Goal: Information Seeking & Learning: Check status

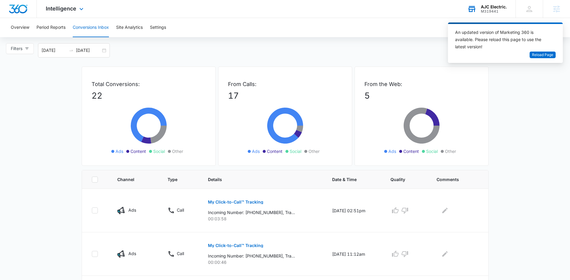
click at [500, 7] on div "AJC Electric." at bounding box center [494, 6] width 26 height 5
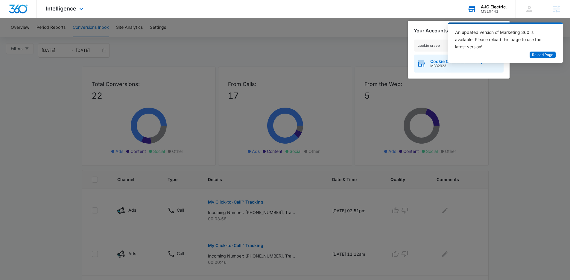
type input "cookie crave"
click at [439, 65] on span "M332923" at bounding box center [456, 66] width 53 height 4
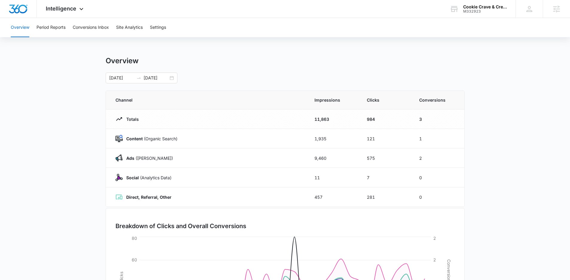
click at [89, 69] on main "Overview 08/09/2025 09/08/2025 Channel Impressions Clicks Conversions Totals 11…" at bounding box center [285, 213] width 570 height 314
drag, startPoint x: 75, startPoint y: 51, endPoint x: 80, endPoint y: 7, distance: 44.9
click at [75, 51] on div "Overview Period Reports Conversions Inbox Site Analytics Settings Overview 08/0…" at bounding box center [285, 194] width 570 height 353
click at [73, 12] on div "Intelligence Apps Reputation Websites Forms CRM Email Social Shop Payments POS …" at bounding box center [65, 9] width 57 height 18
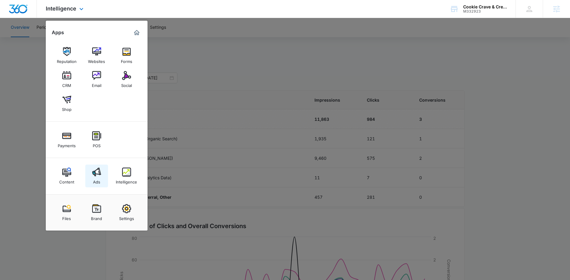
click at [97, 175] on img at bounding box center [96, 171] width 9 height 9
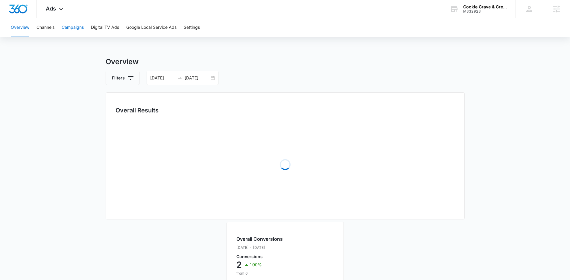
click at [73, 31] on button "Campaigns" at bounding box center [73, 27] width 22 height 19
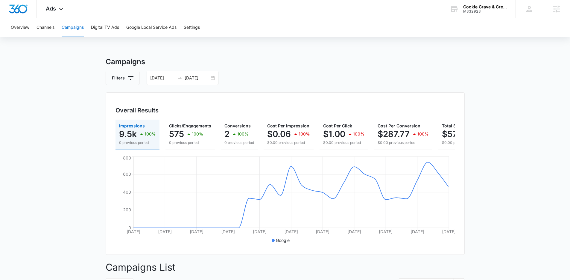
click at [85, 172] on main "Campaigns Filters 08/09/2025 09/08/2025 Overall Results Impressions 9.5k 100% 0…" at bounding box center [285, 241] width 570 height 371
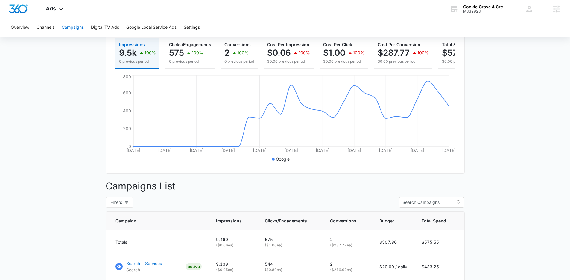
scroll to position [152, 0]
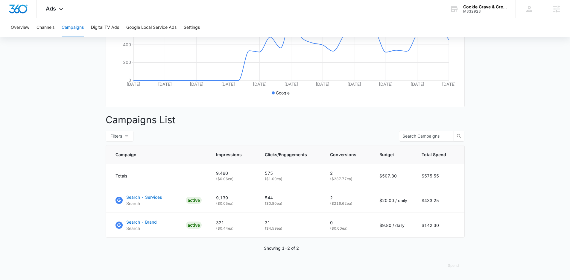
drag, startPoint x: 68, startPoint y: 84, endPoint x: 69, endPoint y: 82, distance: 3.2
click at [69, 84] on main "Campaigns Filters 08/09/2025 09/08/2025 Overall Results Impressions 9.5k 100% 0…" at bounding box center [285, 94] width 570 height 371
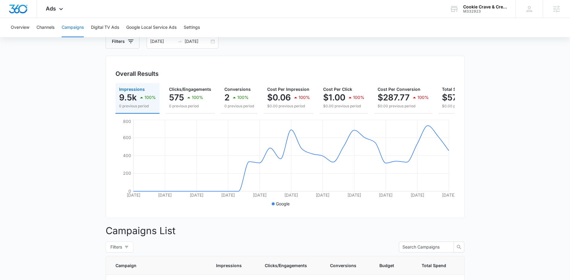
scroll to position [0, 0]
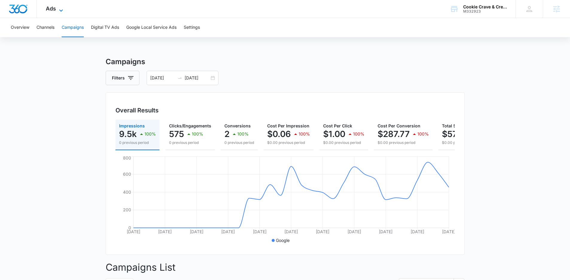
click at [51, 7] on span "Ads" at bounding box center [51, 8] width 10 height 6
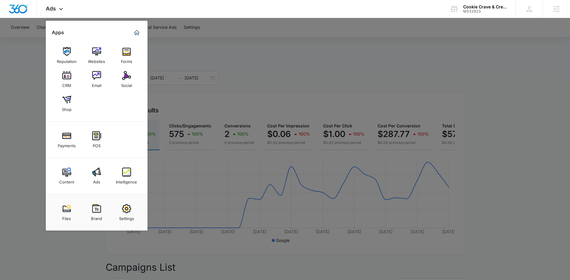
click at [124, 177] on div "Intelligence" at bounding box center [126, 180] width 21 height 8
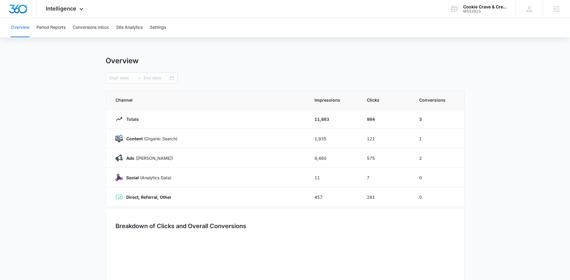
type input "08/09/2025"
type input "09/08/2025"
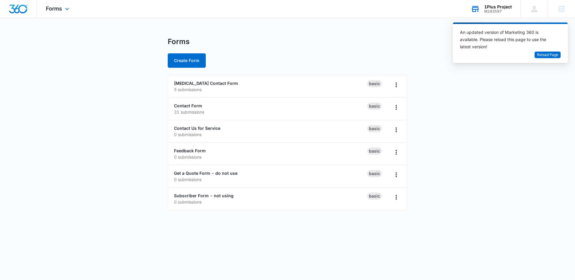
click at [481, 9] on div "1Plus Project M183597 Your Accounts View All" at bounding box center [491, 9] width 59 height 18
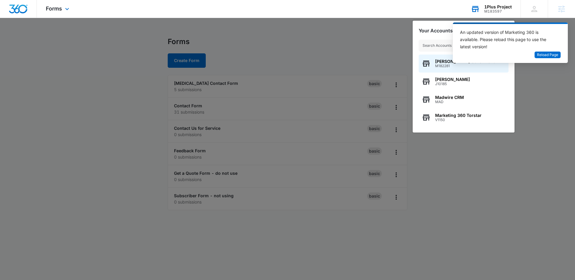
click at [437, 44] on input "text" at bounding box center [463, 46] width 90 height 12
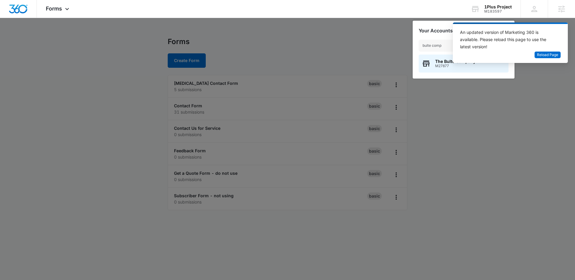
type input "bulte comp"
click at [433, 64] on div "The Bulte Company M27877" at bounding box center [463, 63] width 90 height 18
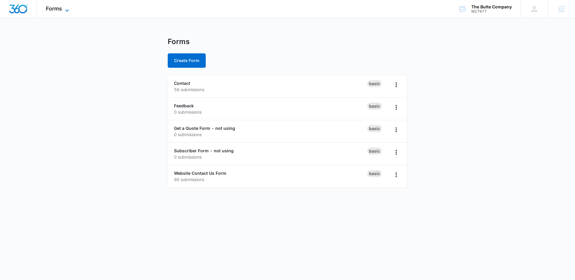
click at [58, 10] on span "Forms" at bounding box center [54, 8] width 16 height 6
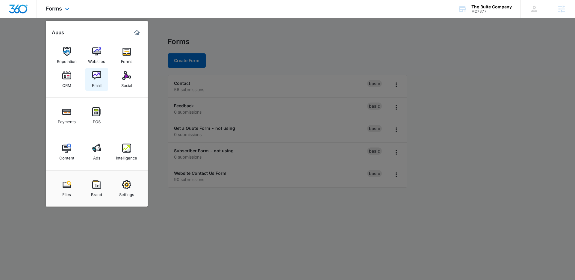
click at [100, 77] on img at bounding box center [96, 75] width 9 height 9
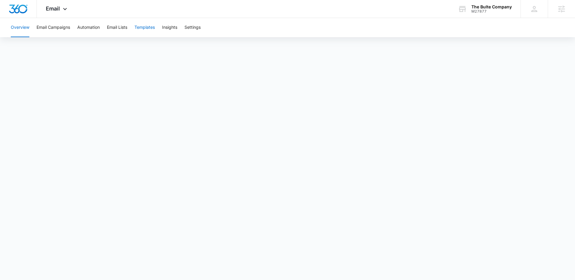
click at [140, 28] on button "Templates" at bounding box center [144, 27] width 20 height 19
click at [46, 29] on button "Email Campaigns" at bounding box center [54, 27] width 34 height 19
click at [482, 7] on div "The Bulte Company" at bounding box center [491, 6] width 40 height 5
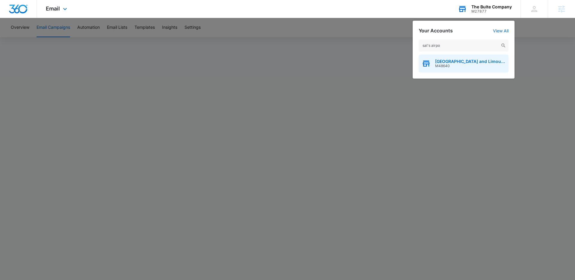
type input "sal's airpo"
click at [441, 61] on span "Sal's Airport and Limousines" at bounding box center [470, 61] width 70 height 5
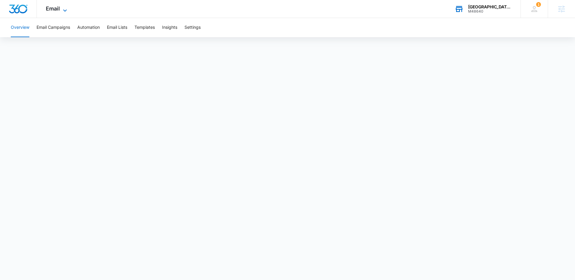
click at [50, 11] on span "Email" at bounding box center [53, 8] width 14 height 6
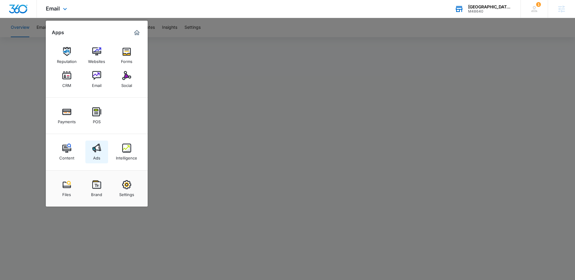
click at [96, 148] on img at bounding box center [96, 147] width 9 height 9
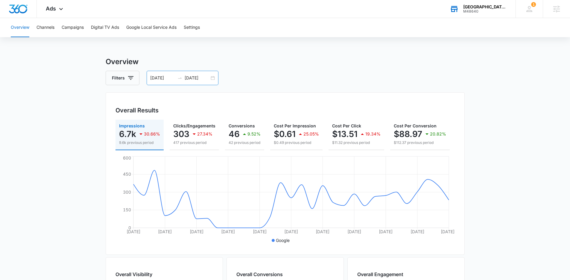
click at [173, 76] on input "07/27/2025" at bounding box center [162, 78] width 25 height 7
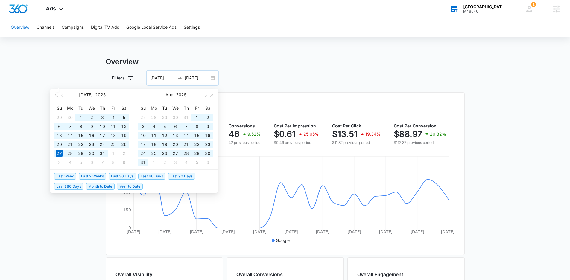
click at [171, 175] on span "Last 90 Days" at bounding box center [181, 176] width 27 height 7
type input "06/11/2025"
type input "[DATE]"
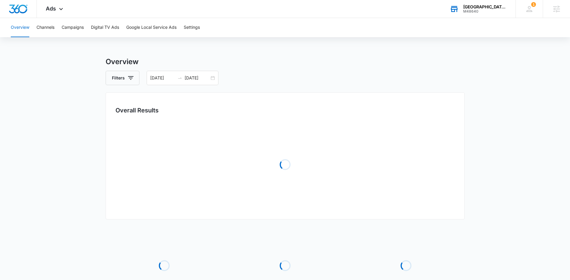
click at [82, 203] on main "Overview Filters 06/11/2025 09/09/2025 Overall Results Loading Loading Loading …" at bounding box center [285, 193] width 570 height 275
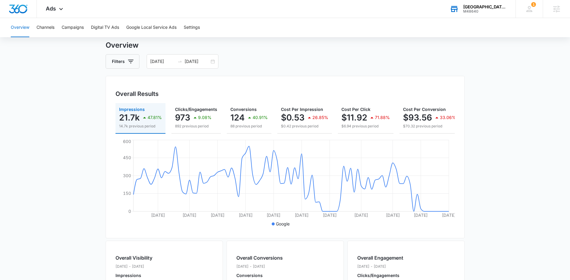
scroll to position [61, 0]
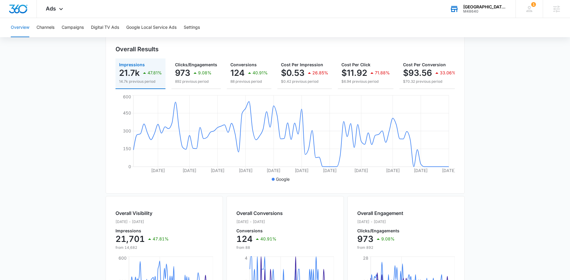
click at [465, 205] on main "Overview Filters 06/11/2025 09/09/2025 Overall Results Impressions 21.7k 47.81%…" at bounding box center [285, 210] width 570 height 430
click at [511, 171] on main "Overview Filters 06/11/2025 09/09/2025 Overall Results Impressions 21.7k 47.81%…" at bounding box center [285, 210] width 570 height 430
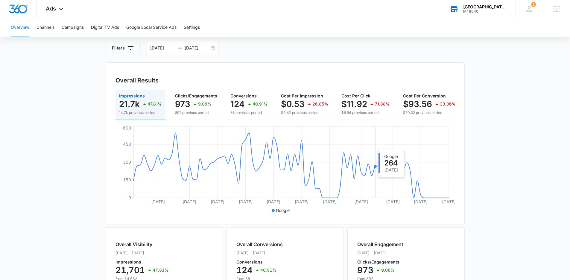
scroll to position [0, 0]
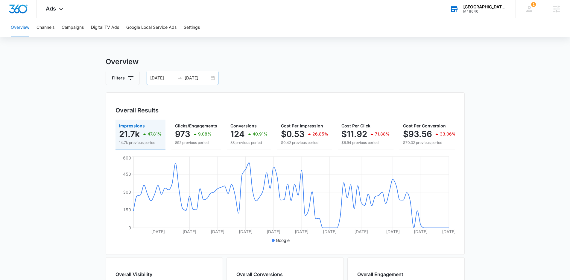
click at [163, 79] on input "06/11/2025" at bounding box center [162, 78] width 25 height 7
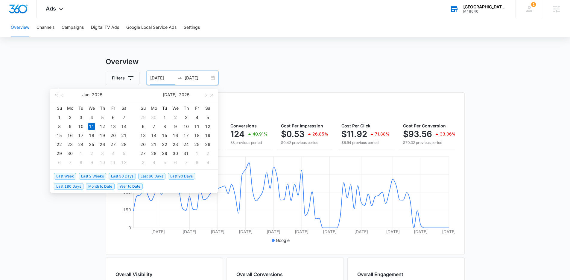
click at [127, 174] on span "Last 30 Days" at bounding box center [122, 176] width 27 height 7
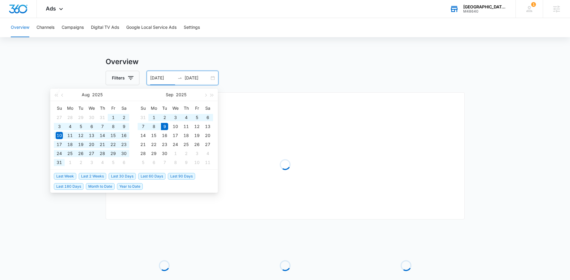
type input "08/10/2025"
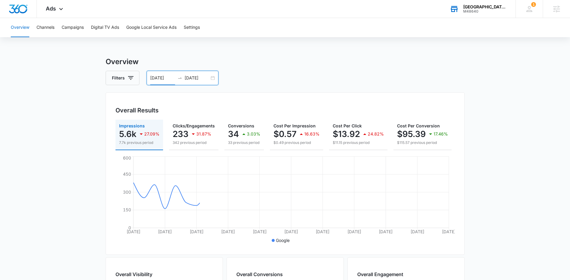
click at [81, 117] on main "Overview Filters 08/10/2025 09/09/2025 Overall Results Impressions 5.6k 27.09% …" at bounding box center [285, 271] width 570 height 430
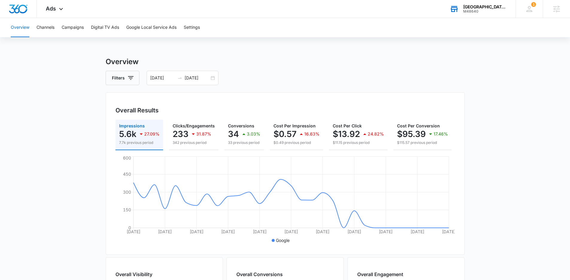
click at [459, 216] on div "Overall Results Impressions 5.6k 27.09% 7.7k previous period Clicks/Engagements…" at bounding box center [285, 173] width 359 height 162
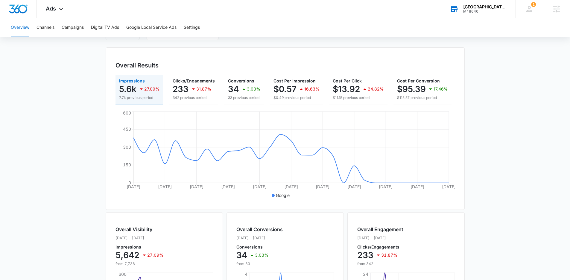
scroll to position [10, 0]
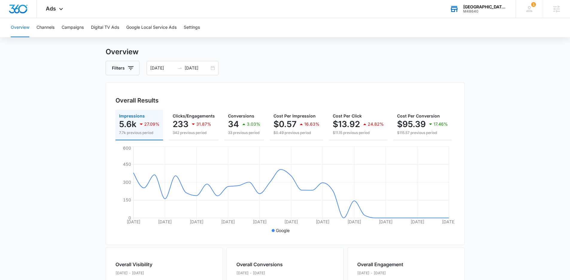
click at [484, 219] on main "Overview Filters 08/10/2025 09/09/2025 Overall Results Impressions 5.6k 27.09% …" at bounding box center [285, 261] width 570 height 430
click at [45, 150] on main "Overview Filters 08/10/2025 09/09/2025 Overall Results Impressions 5.6k 27.09% …" at bounding box center [285, 261] width 570 height 430
click at [71, 119] on main "Overview Filters 08/10/2025 09/09/2025 Overall Results Impressions 5.6k 27.09% …" at bounding box center [285, 261] width 570 height 430
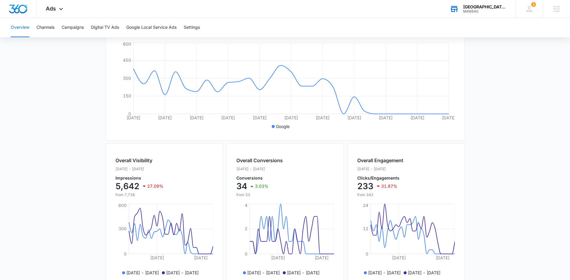
scroll to position [78, 0]
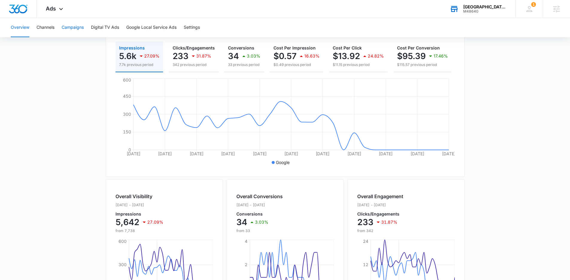
click at [77, 28] on button "Campaigns" at bounding box center [73, 27] width 22 height 19
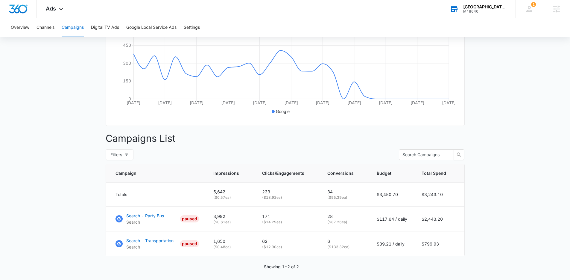
scroll to position [152, 0]
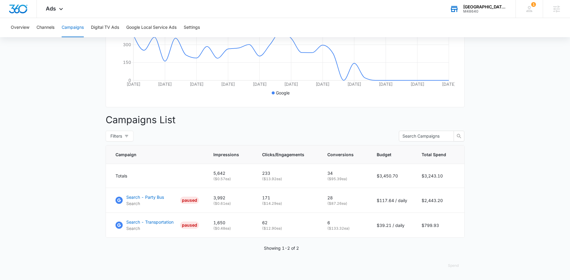
click at [57, 147] on main "Campaigns Filters 08/10/2025 09/09/2025 Overall Results Impressions 5.6k 27.09%…" at bounding box center [285, 94] width 570 height 371
click at [512, 239] on main "Campaigns Filters 08/10/2025 09/09/2025 Overall Results Impressions 5.6k 27.09%…" at bounding box center [285, 94] width 570 height 371
drag, startPoint x: 380, startPoint y: 225, endPoint x: 398, endPoint y: 226, distance: 17.4
click at [398, 226] on p "$39.21 / daily" at bounding box center [392, 225] width 31 height 6
click at [474, 234] on main "Campaigns Filters 08/10/2025 09/09/2025 Overall Results Impressions 5.6k 27.09%…" at bounding box center [285, 94] width 570 height 371
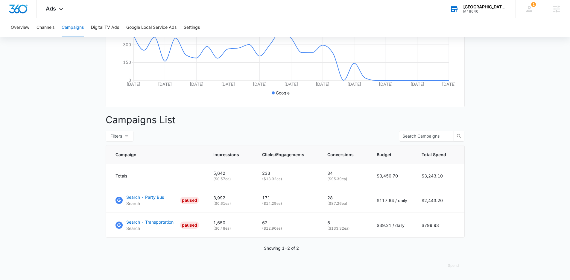
click at [474, 234] on main "Campaigns Filters 08/10/2025 09/09/2025 Overall Results Impressions 5.6k 27.09%…" at bounding box center [285, 94] width 570 height 371
click at [384, 205] on td "$117.64 / daily" at bounding box center [392, 200] width 45 height 25
click at [68, 201] on main "Campaigns Filters 08/10/2025 09/09/2025 Overall Results Impressions 5.6k 27.09%…" at bounding box center [285, 94] width 570 height 371
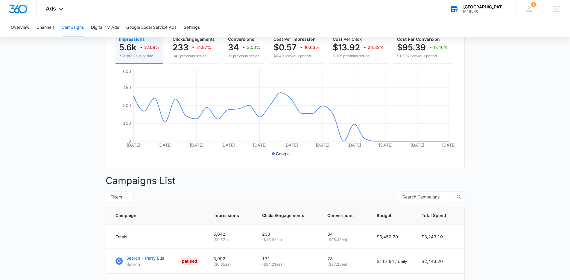
scroll to position [109, 0]
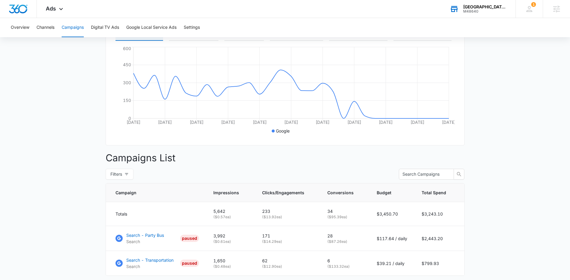
click at [71, 196] on main "Campaigns Filters 08/10/2025 09/09/2025 Overall Results Impressions 5.6k 27.09%…" at bounding box center [285, 132] width 570 height 371
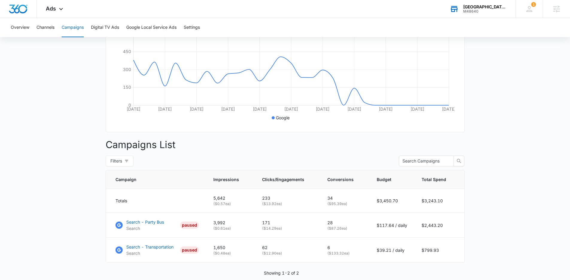
scroll to position [0, 0]
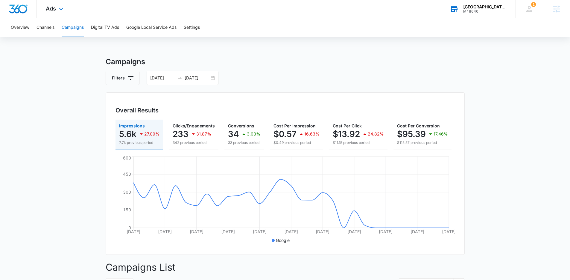
click at [51, 2] on div "Ads Apps Reputation Websites Forms CRM Email Social Payments POS Content Ads In…" at bounding box center [55, 9] width 37 height 18
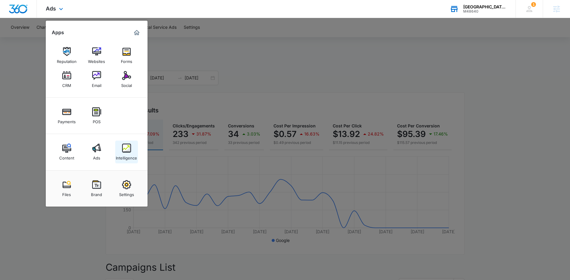
click at [128, 156] on div "Intelligence" at bounding box center [126, 156] width 21 height 8
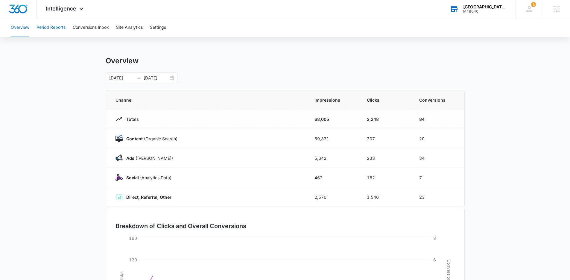
click at [48, 29] on button "Period Reports" at bounding box center [51, 27] width 29 height 19
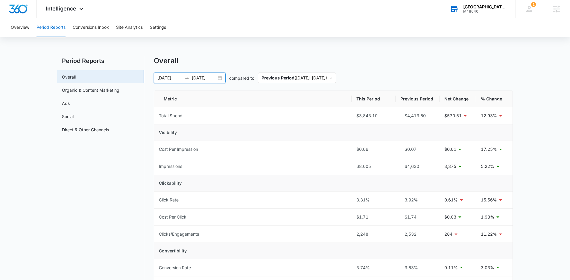
click at [210, 79] on input "09/09/2025" at bounding box center [204, 78] width 25 height 7
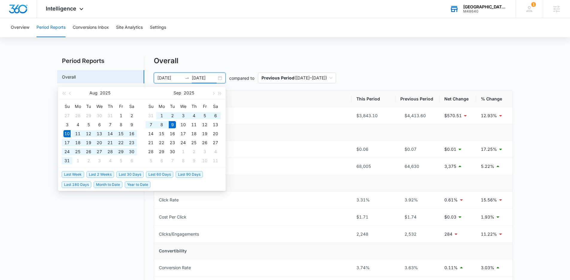
type input "09/09/2025"
click at [130, 175] on span "Last 30 Days" at bounding box center [129, 174] width 27 height 7
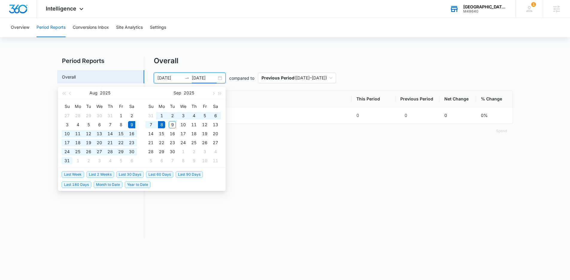
type input "[DATE]"
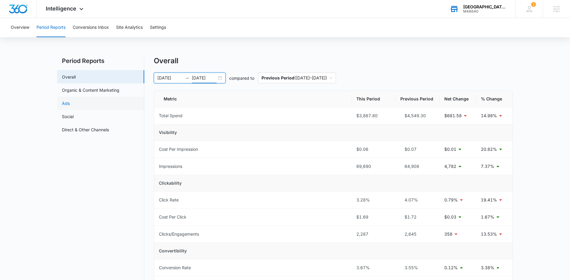
click at [70, 105] on link "Ads" at bounding box center [66, 103] width 8 height 6
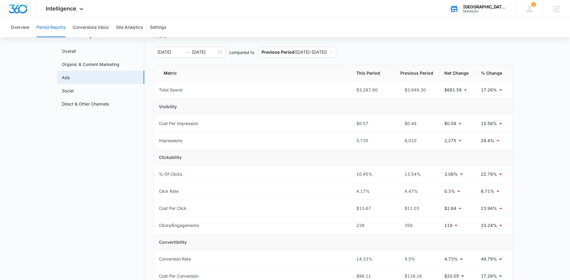
scroll to position [27, 0]
click at [120, 216] on nav "Period Reports Overall Organic & Content Marketing Ads Social Direct & Other Ch…" at bounding box center [100, 216] width 87 height 375
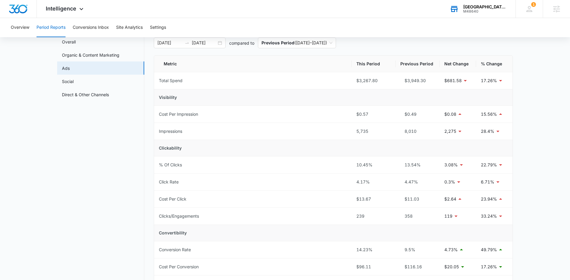
scroll to position [38, 0]
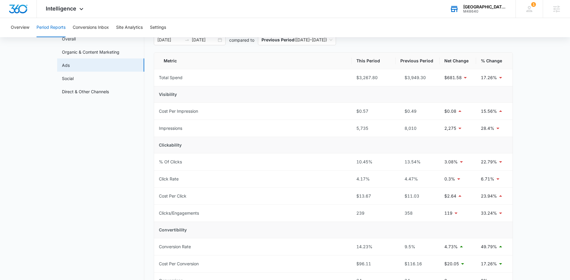
click at [69, 229] on nav "Period Reports Overall Organic & Content Marketing Ads Social Direct & Other Ch…" at bounding box center [100, 205] width 87 height 375
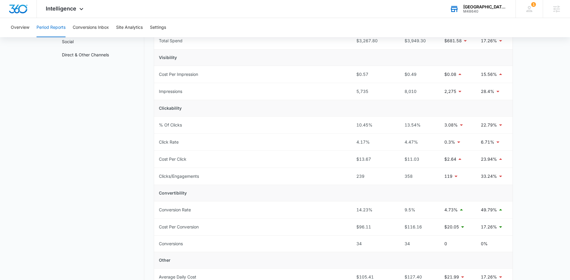
scroll to position [68, 0]
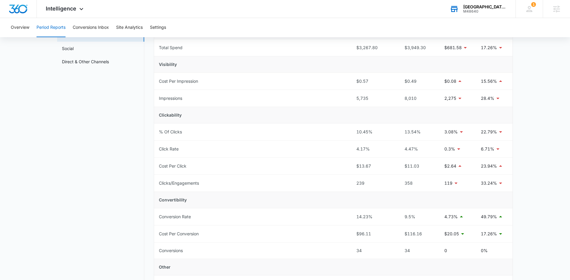
click at [75, 216] on nav "Period Reports Overall Organic & Content Marketing Ads Social Direct & Other Ch…" at bounding box center [100, 175] width 87 height 375
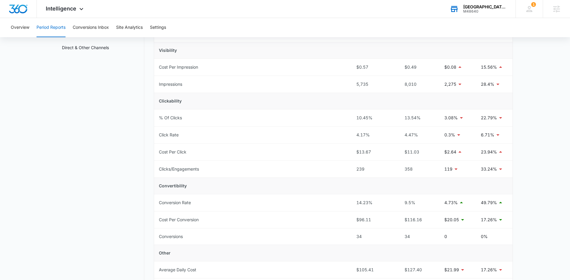
click at [73, 216] on nav "Period Reports Overall Organic & Content Marketing Ads Social Direct & Other Ch…" at bounding box center [100, 161] width 87 height 375
click at [64, 12] on div "Intelligence Apps Reputation Websites Forms CRM Email Social Payments POS Conte…" at bounding box center [65, 9] width 57 height 18
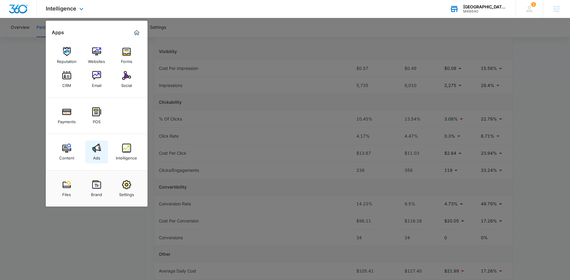
click at [95, 151] on img at bounding box center [96, 147] width 9 height 9
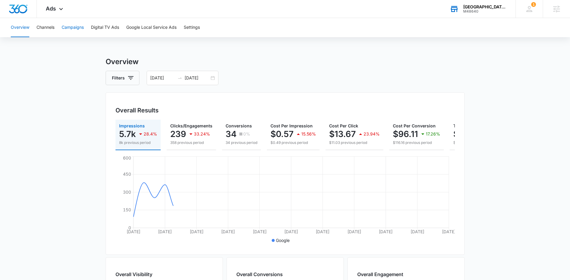
click at [77, 26] on button "Campaigns" at bounding box center [73, 27] width 22 height 19
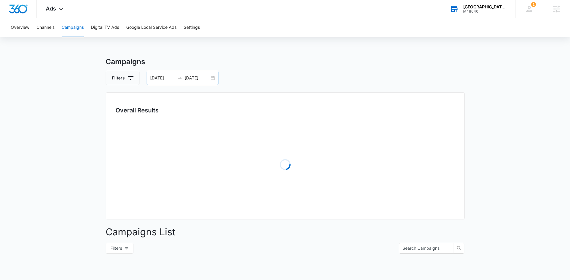
click at [167, 80] on input "[DATE]" at bounding box center [162, 78] width 25 height 7
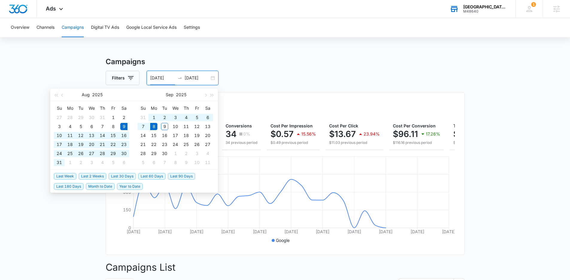
click at [94, 230] on main "Campaigns Filters 08/09/2025 09/08/2025 Overall Results Impressions 5.7k 28.4% …" at bounding box center [285, 241] width 570 height 371
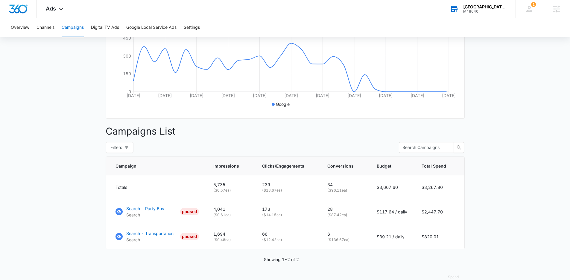
scroll to position [145, 0]
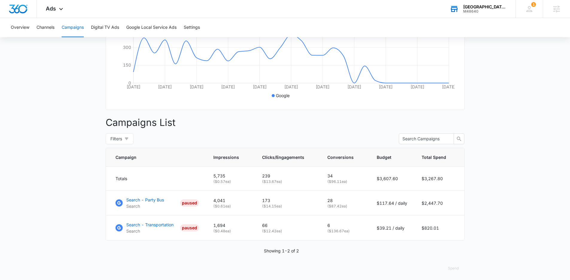
click at [93, 224] on main "Campaigns Filters 08/09/2025 09/08/2025 Overall Results Impressions 5.7k 28.4% …" at bounding box center [285, 97] width 570 height 371
click at [147, 203] on p "Search - Party Bus" at bounding box center [145, 199] width 38 height 6
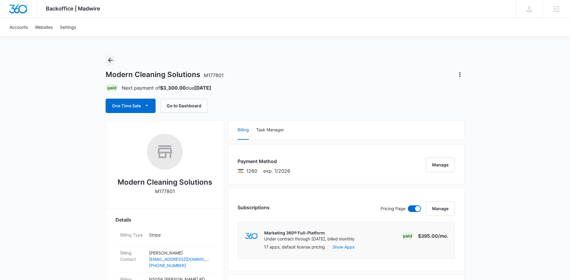
click at [114, 63] on button "Back" at bounding box center [111, 60] width 10 height 10
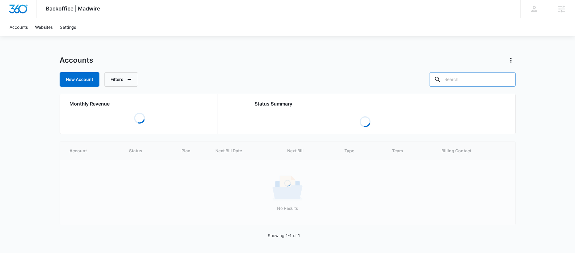
click at [465, 77] on input "text" at bounding box center [472, 79] width 87 height 14
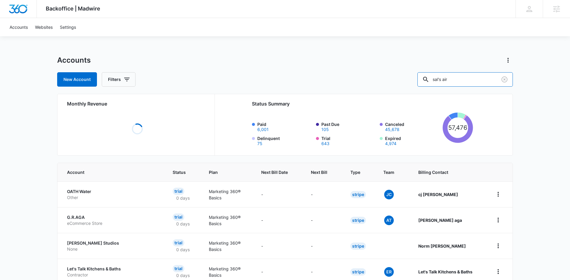
type input "sal's air"
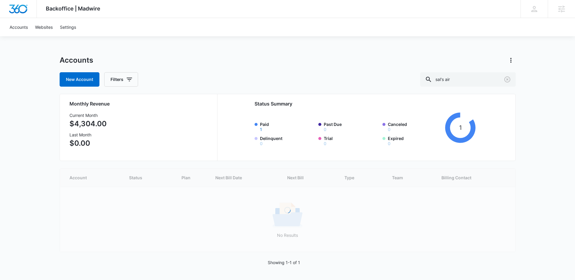
click at [192, 194] on div "Loading Account Status Plan Next Bill Date Next Bill Type Team Billing Contact …" at bounding box center [288, 210] width 456 height 84
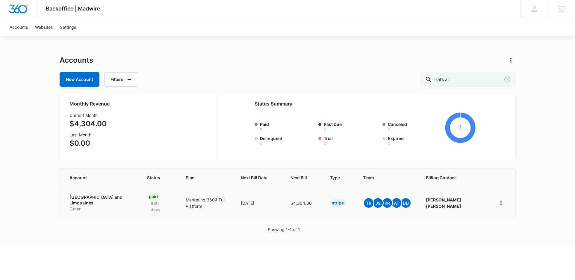
click at [93, 206] on p "Other" at bounding box center [100, 209] width 63 height 6
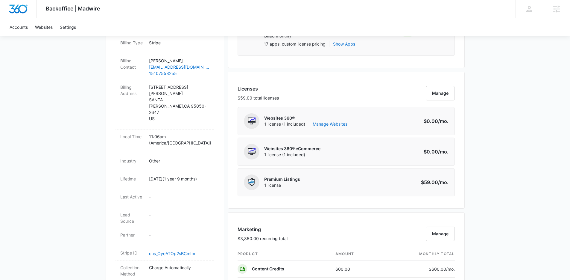
scroll to position [272, 0]
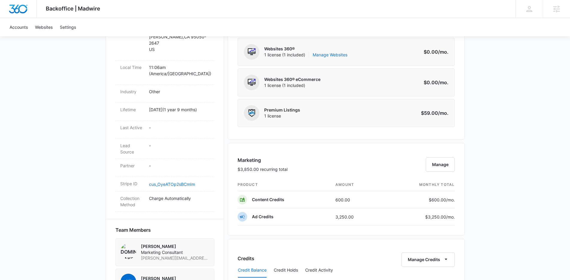
click at [496, 178] on div "Backoffice | Madwire Apps Settings [PERSON_NAME] [PERSON_NAME][EMAIL_ADDRESS][D…" at bounding box center [285, 156] width 570 height 856
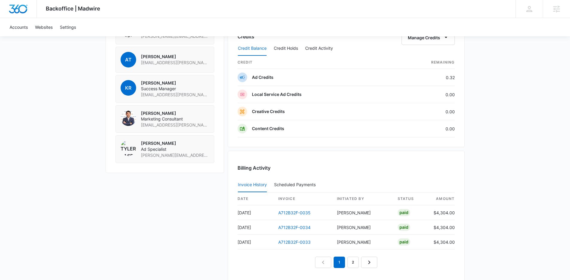
scroll to position [480, 0]
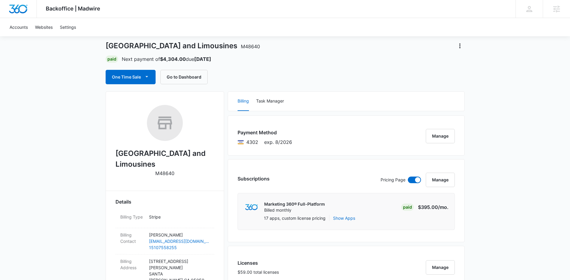
scroll to position [0, 0]
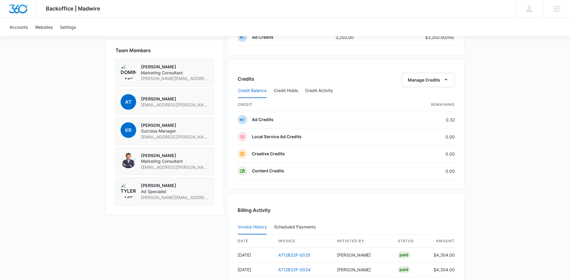
scroll to position [328, 0]
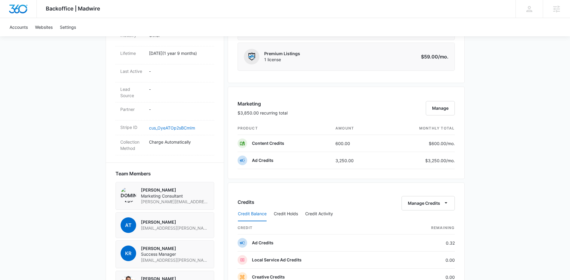
click at [475, 176] on div "Backoffice | Madwire Apps Settings [PERSON_NAME] [PERSON_NAME][EMAIL_ADDRESS][D…" at bounding box center [285, 99] width 570 height 854
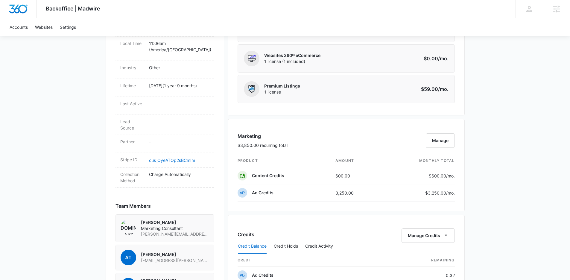
click at [518, 179] on div "Backoffice | Madwire Apps Settings Kenzie Ryan kenzie.ryan@madwire.com My Profi…" at bounding box center [285, 131] width 570 height 854
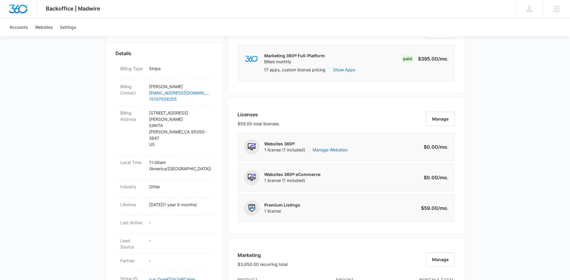
scroll to position [0, 0]
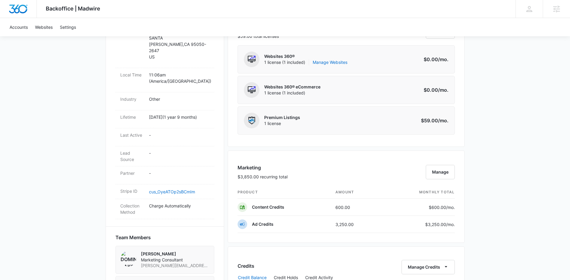
click at [478, 169] on div "Backoffice | Madwire Apps Settings Kenzie Ryan kenzie.ryan@madwire.com My Profi…" at bounding box center [285, 163] width 570 height 854
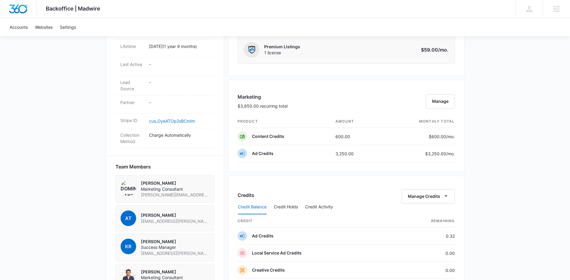
scroll to position [339, 0]
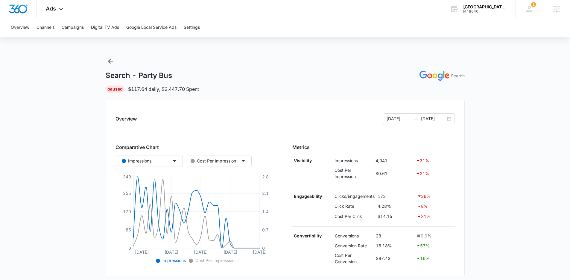
click at [486, 139] on main "Search - Party Bus | Search Paused $117.64 daily , $2,447.70 Spent Overview [DA…" at bounding box center [285, 236] width 570 height 360
click at [110, 60] on icon "Back" at bounding box center [110, 59] width 5 height 5
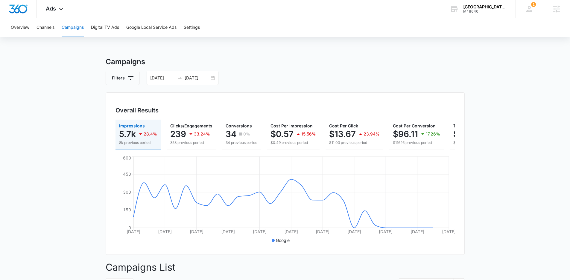
click at [87, 149] on main "Campaigns Filters [DATE] [DATE] Overall Results Impressions 5.7k 28.4% 8k previ…" at bounding box center [285, 241] width 570 height 371
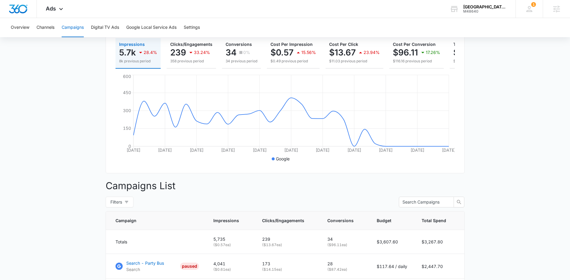
scroll to position [19, 0]
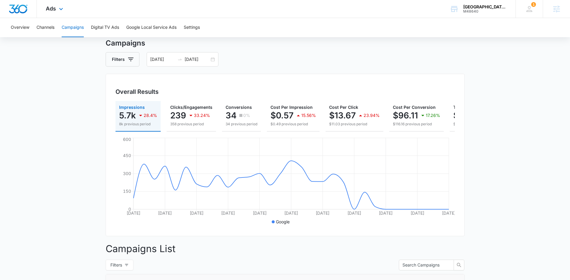
click at [56, 13] on div "Ads Apps Reputation Websites Forms CRM Email Social Payments POS Content Ads In…" at bounding box center [55, 9] width 37 height 18
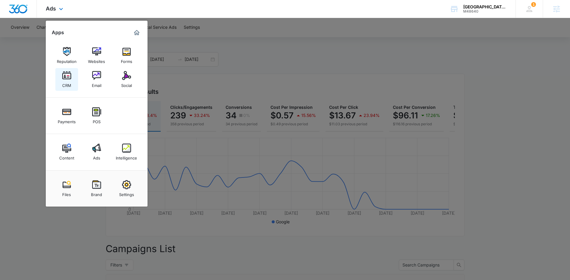
click at [67, 81] on div "CRM" at bounding box center [66, 84] width 9 height 8
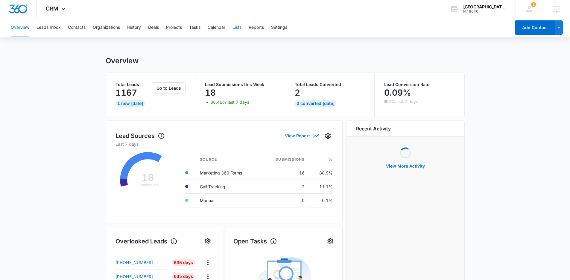
click at [236, 28] on button "Lists" at bounding box center [237, 27] width 9 height 19
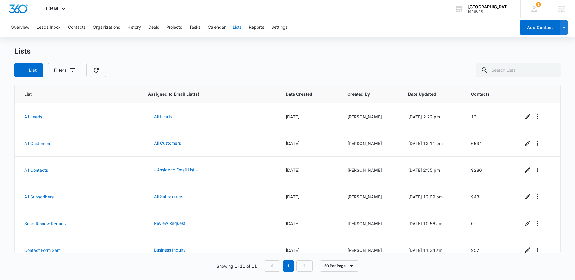
scroll to position [144, 0]
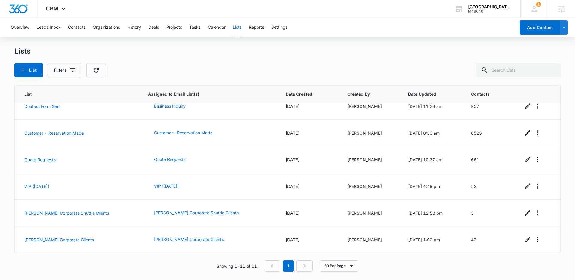
click at [159, 263] on div "Showing 1-11 of 11 1 50 Per Page" at bounding box center [287, 265] width 546 height 11
click at [121, 259] on div "List Assigned to Email List(s) Date Created Created By Date Updated Contacts Al…" at bounding box center [287, 177] width 546 height 187
click at [78, 258] on div "List Assigned to Email List(s) Date Created Created By Date Updated Contacts Al…" at bounding box center [287, 177] width 546 height 187
click at [110, 270] on div "Showing 1-11 of 11 1 50 Per Page" at bounding box center [287, 265] width 546 height 11
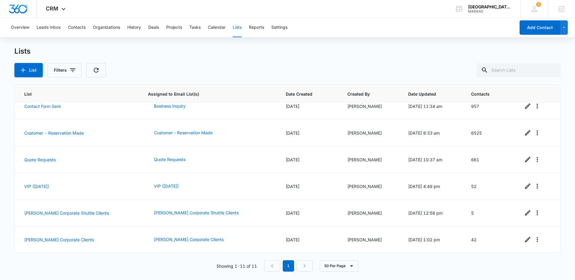
click at [109, 269] on div "Showing 1-11 of 11 1 50 Per Page" at bounding box center [287, 265] width 546 height 11
click at [67, 212] on link "[PERSON_NAME] Corporate Shuttle Clients" at bounding box center [66, 212] width 85 height 5
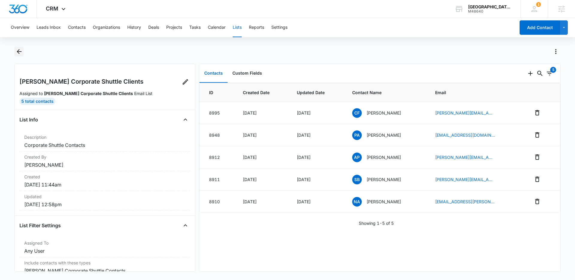
click at [18, 50] on icon "Back" at bounding box center [19, 51] width 5 height 5
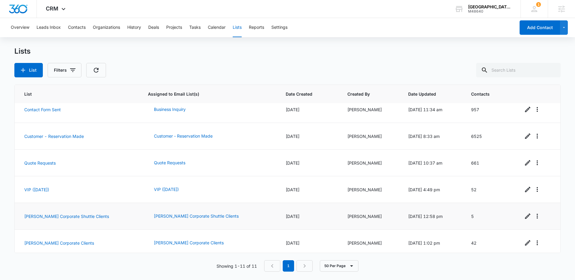
scroll to position [144, 0]
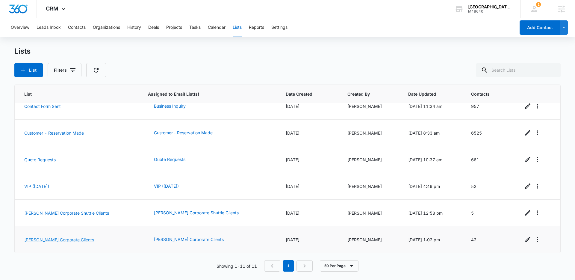
click at [56, 238] on link "Kimberly Corporate Clients" at bounding box center [59, 239] width 70 height 5
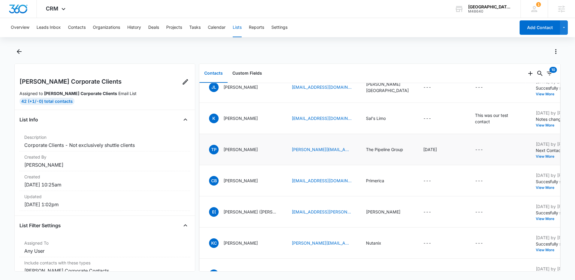
scroll to position [125, 0]
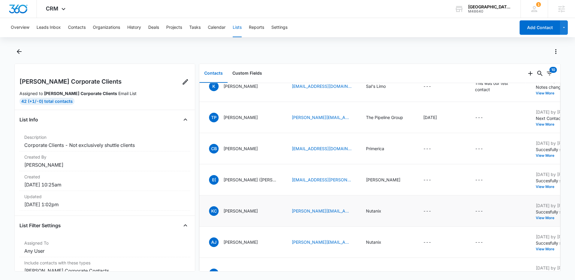
click at [248, 214] on p "[PERSON_NAME]" at bounding box center [240, 210] width 34 height 6
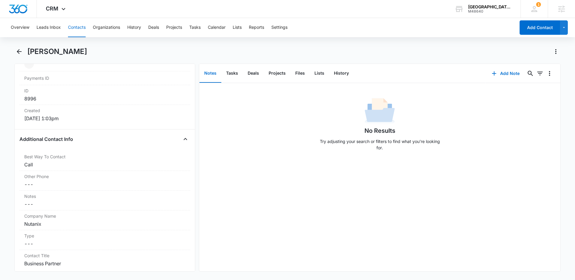
scroll to position [376, 0]
click at [19, 53] on icon "Back" at bounding box center [19, 51] width 5 height 5
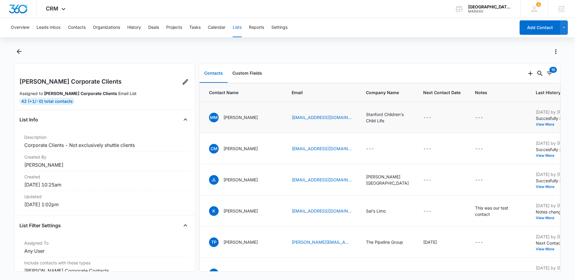
click at [250, 117] on p "[PERSON_NAME]" at bounding box center [240, 117] width 34 height 6
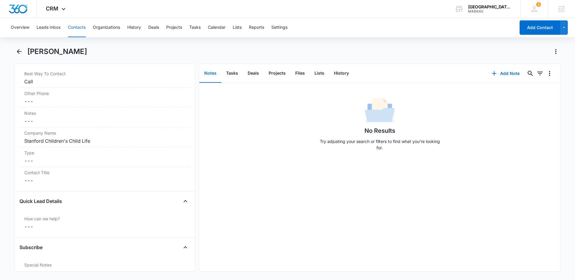
scroll to position [404, 0]
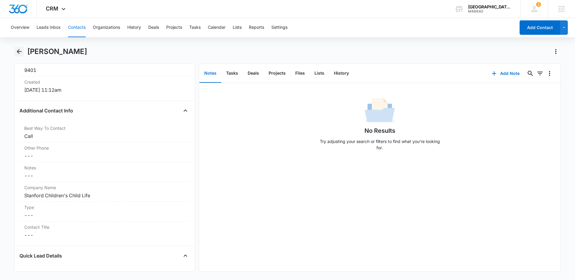
click at [19, 52] on icon "Back" at bounding box center [19, 51] width 7 height 7
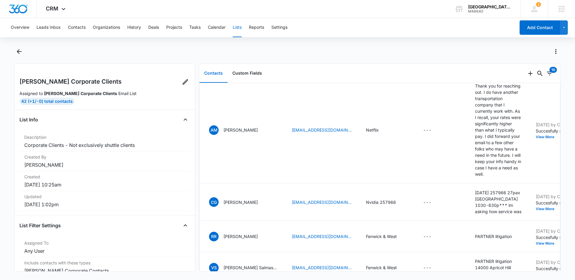
scroll to position [712, 0]
click at [244, 132] on p "[PERSON_NAME]" at bounding box center [240, 129] width 34 height 6
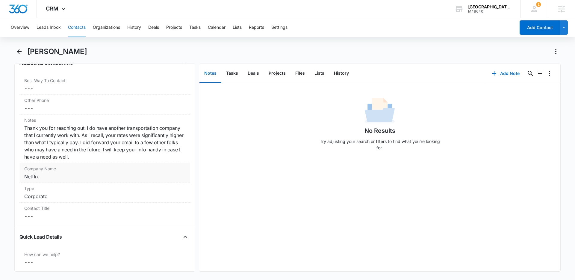
scroll to position [442, 0]
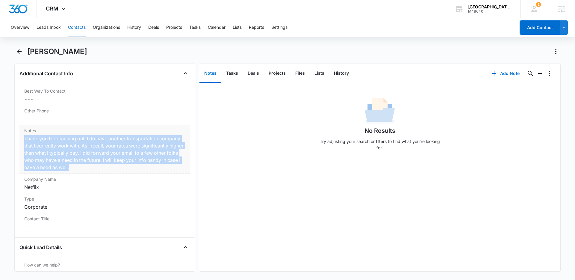
drag, startPoint x: 23, startPoint y: 139, endPoint x: 135, endPoint y: 165, distance: 115.4
click at [135, 165] on div "Notes Cancel Save Changes Thank you for reaching out. I do have another transpo…" at bounding box center [104, 149] width 171 height 48
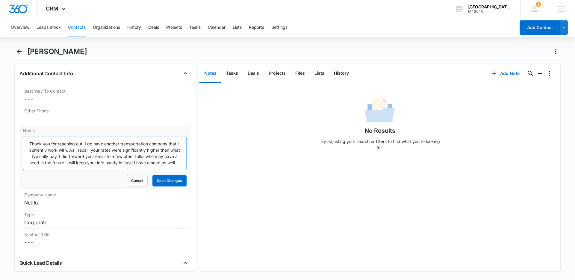
scroll to position [6, 0]
click at [173, 181] on button "Save Changes" at bounding box center [169, 180] width 34 height 11
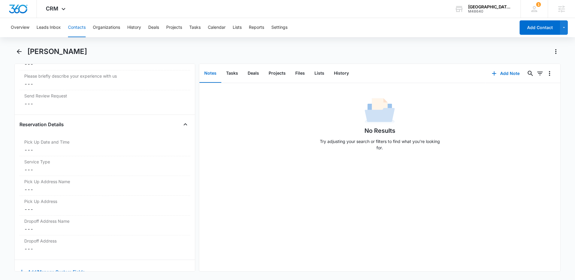
scroll to position [781, 0]
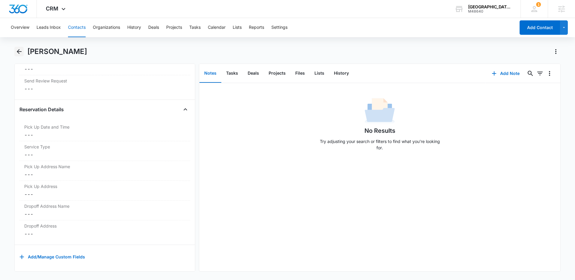
click at [16, 52] on icon "Back" at bounding box center [19, 51] width 7 height 7
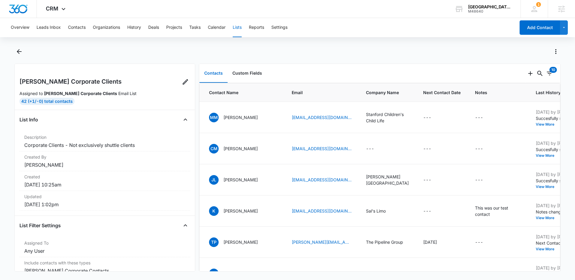
click at [375, 75] on div "Contacts Custom Fields" at bounding box center [362, 73] width 326 height 19
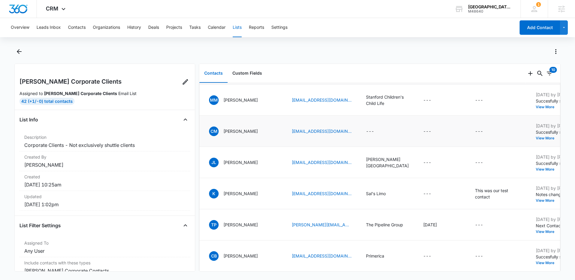
scroll to position [21, 0]
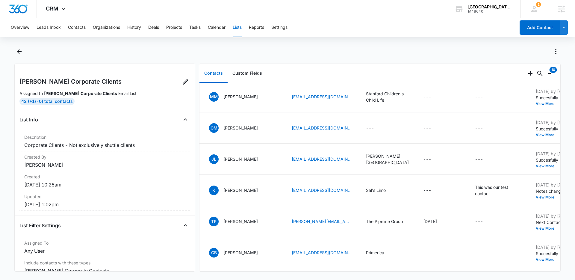
click at [364, 70] on div "Contacts Custom Fields" at bounding box center [362, 73] width 326 height 19
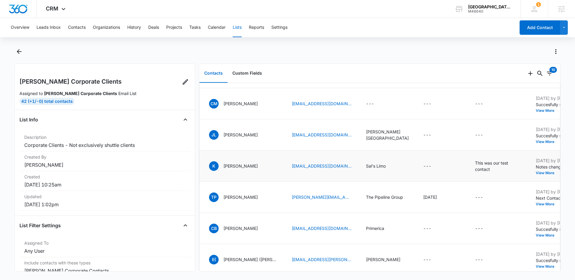
scroll to position [0, 0]
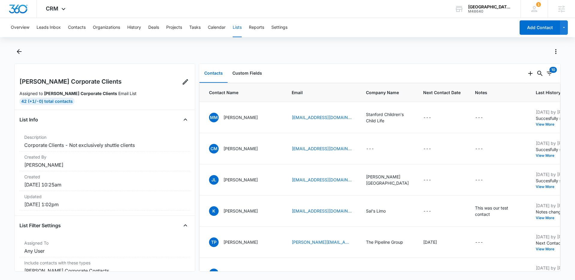
click at [312, 49] on div at bounding box center [293, 52] width 533 height 10
click at [381, 75] on div "Contacts Custom Fields" at bounding box center [362, 73] width 326 height 19
click at [546, 76] on icon "Filters" at bounding box center [549, 73] width 7 height 7
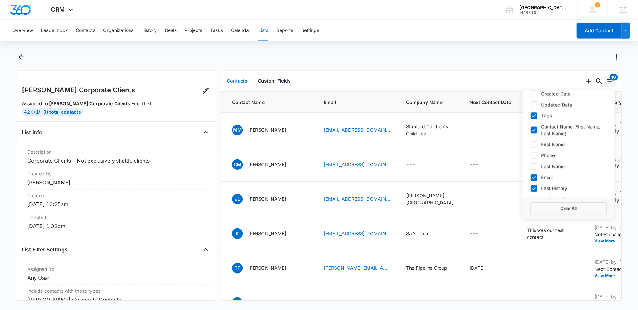
scroll to position [25, 0]
click at [479, 95] on icon at bounding box center [481, 95] width 4 height 3
click at [478, 95] on input "Updated Date" at bounding box center [478, 95] width 0 height 0
checkbox input "true"
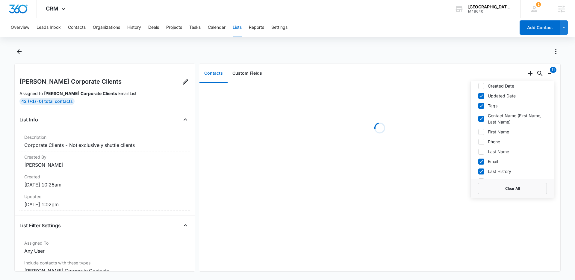
click at [500, 58] on div at bounding box center [287, 55] width 546 height 17
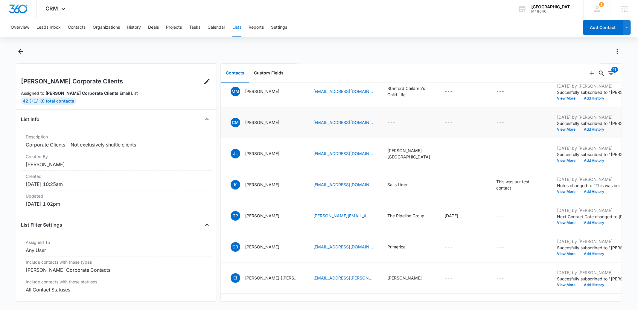
scroll to position [0, 0]
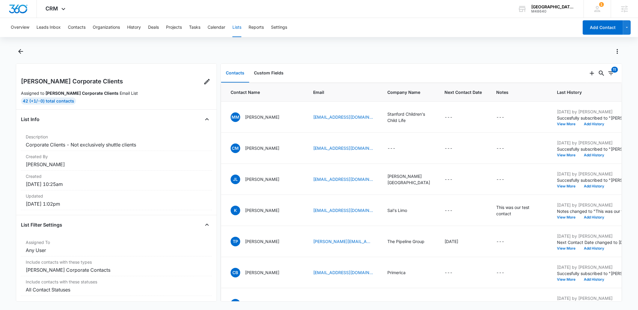
click at [495, 56] on div at bounding box center [319, 55] width 606 height 17
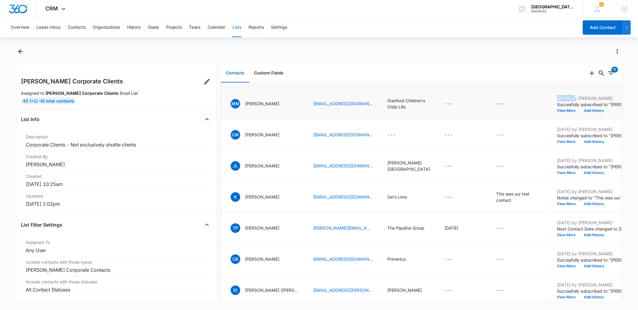
drag, startPoint x: 543, startPoint y: 98, endPoint x: 559, endPoint y: 98, distance: 16.2
click at [559, 98] on p "Aug 14, 2025 by Kimberly Soller" at bounding box center [594, 98] width 75 height 6
click at [562, 101] on p "Aug 14, 2025 by Kimberly Soller" at bounding box center [594, 98] width 75 height 6
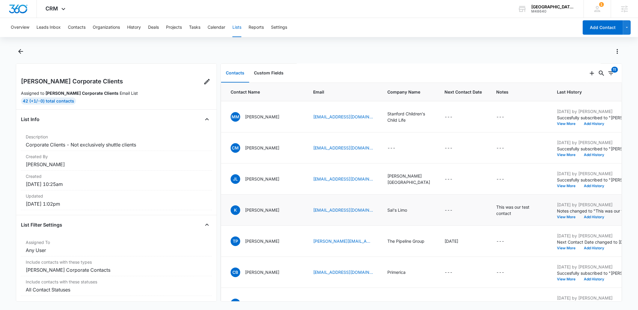
scroll to position [0, 0]
click at [314, 49] on div at bounding box center [326, 52] width 594 height 10
click at [295, 51] on div at bounding box center [326, 52] width 594 height 10
click at [321, 68] on div "Contacts Custom Fields" at bounding box center [404, 73] width 367 height 19
click at [44, 7] on div "CRM Apps Reputation Websites Forms CRM Email Social Payments POS Content Ads In…" at bounding box center [56, 9] width 39 height 18
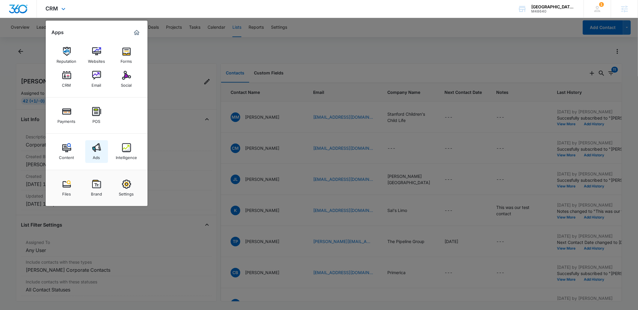
click at [92, 152] on img at bounding box center [96, 147] width 9 height 9
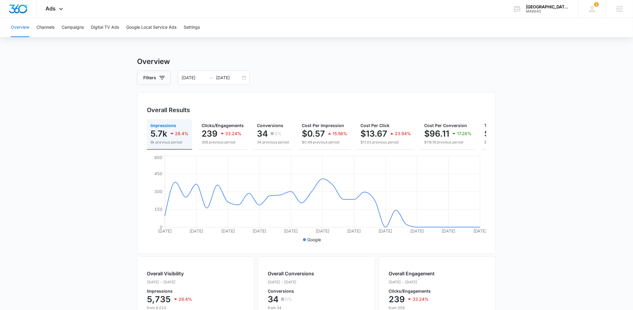
click at [87, 29] on div "Overview Channels Campaigns Digital TV Ads Google Local Service Ads Settings" at bounding box center [316, 27] width 619 height 19
click at [84, 29] on button "Campaigns" at bounding box center [73, 27] width 22 height 19
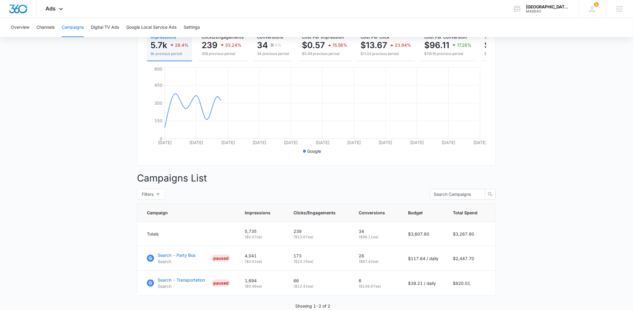
scroll to position [121, 0]
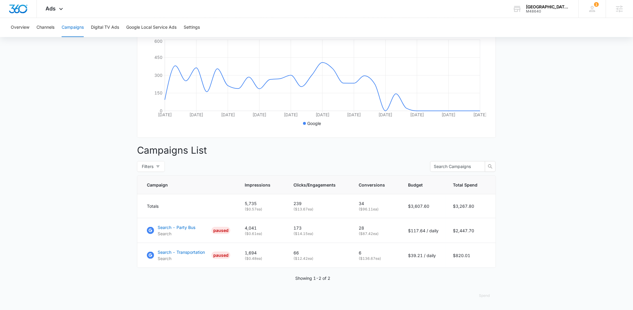
click at [529, 226] on main "Campaigns Filters 08/09/2025 09/08/2025 Overall Results Impressions 5.7k 28.4% …" at bounding box center [316, 125] width 633 height 371
click at [327, 248] on td "66 ( $12.42 ea)" at bounding box center [318, 255] width 65 height 25
click at [520, 261] on main "Campaigns Filters 08/09/2025 09/08/2025 Overall Results Impressions 5.7k 28.4% …" at bounding box center [316, 125] width 633 height 371
click at [523, 259] on main "Campaigns Filters 08/09/2025 09/08/2025 Overall Results Impressions 5.7k 28.4% …" at bounding box center [316, 125] width 633 height 371
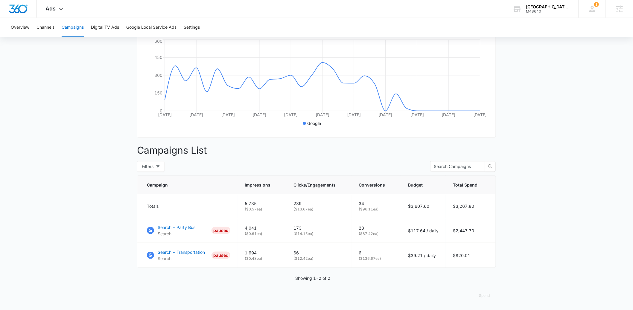
click at [523, 259] on main "Campaigns Filters 08/09/2025 09/08/2025 Overall Results Impressions 5.7k 28.4% …" at bounding box center [316, 125] width 633 height 371
drag, startPoint x: 412, startPoint y: 256, endPoint x: 431, endPoint y: 254, distance: 19.3
click at [431, 254] on p "$39.21 / daily" at bounding box center [423, 256] width 31 height 6
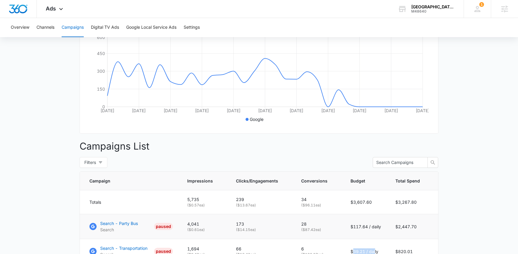
scroll to position [177, 0]
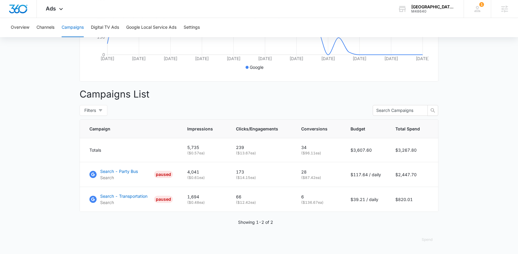
click at [465, 211] on main "Campaigns Filters 08/09/2025 09/08/2025 Overall Results Impressions 5.7k 28.4% …" at bounding box center [259, 69] width 518 height 371
drag, startPoint x: 239, startPoint y: 203, endPoint x: 250, endPoint y: 202, distance: 10.8
click at [250, 202] on p "( $12.42 ea)" at bounding box center [261, 202] width 51 height 5
click at [251, 207] on td "66 ( $12.42 ea)" at bounding box center [261, 199] width 65 height 25
click at [137, 210] on td "Search - Transportation Search PAUSED" at bounding box center [130, 199] width 100 height 25
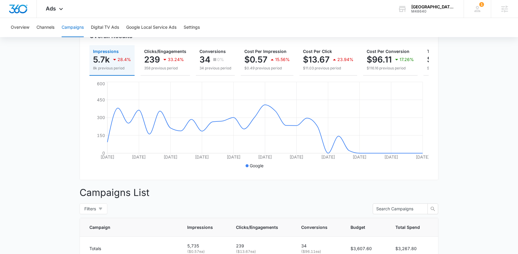
scroll to position [0, 0]
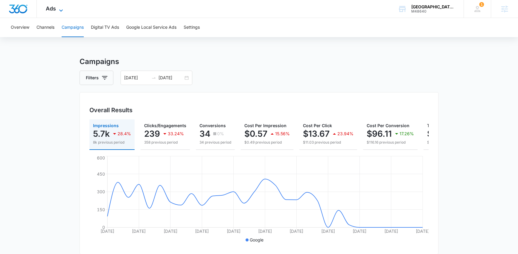
click at [57, 10] on icon at bounding box center [60, 10] width 7 height 7
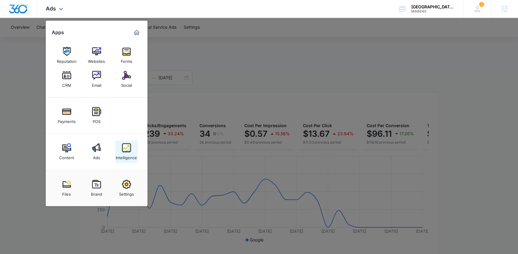
click at [131, 148] on link "Intelligence" at bounding box center [126, 151] width 23 height 23
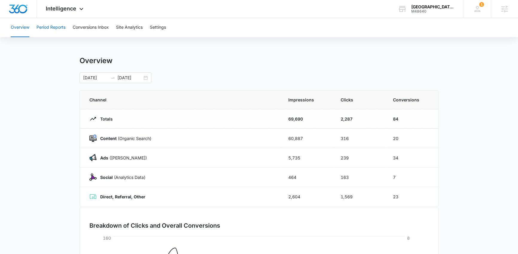
click at [58, 34] on button "Period Reports" at bounding box center [51, 27] width 29 height 19
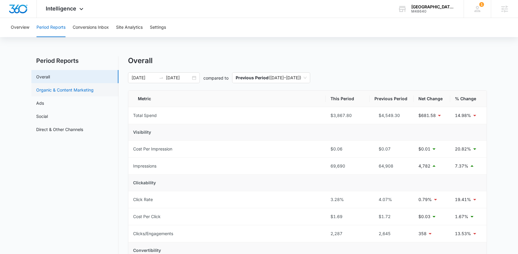
click at [78, 91] on link "Organic & Content Marketing" at bounding box center [64, 90] width 57 height 6
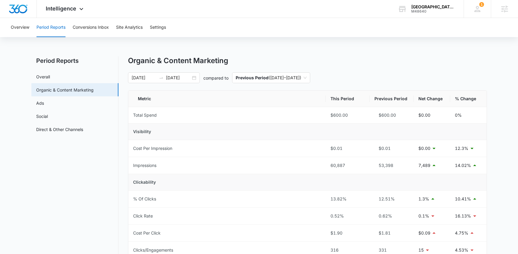
click at [27, 34] on button "Overview" at bounding box center [20, 27] width 19 height 19
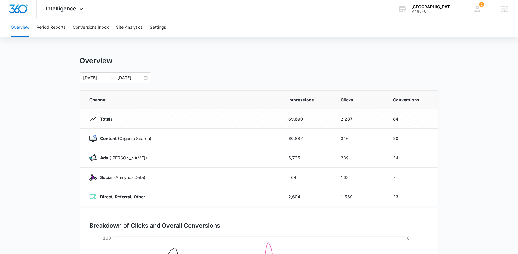
click at [45, 109] on main "Overview 08/09/2025 09/08/2025 Channel Impressions Clicks Conversions Totals 69…" at bounding box center [259, 213] width 518 height 314
click at [57, 29] on button "Period Reports" at bounding box center [51, 27] width 29 height 19
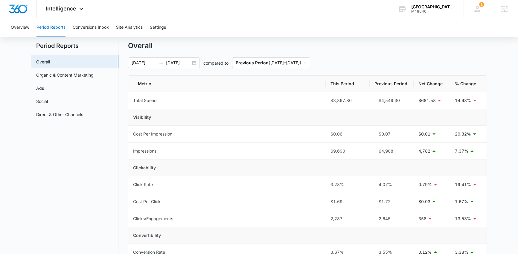
scroll to position [48, 0]
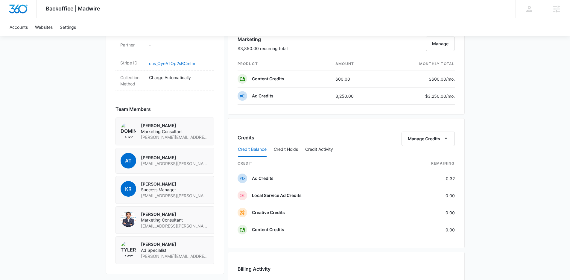
scroll to position [393, 0]
click at [507, 192] on div "Backoffice | Madwire Apps Settings [PERSON_NAME] [PERSON_NAME][EMAIL_ADDRESS][D…" at bounding box center [285, 34] width 570 height 854
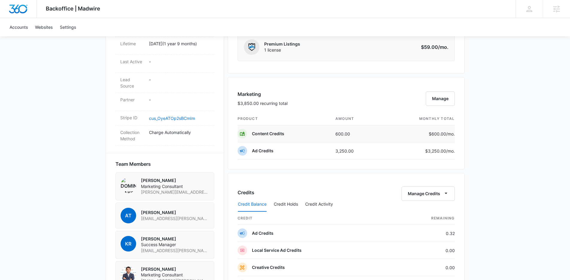
scroll to position [341, 0]
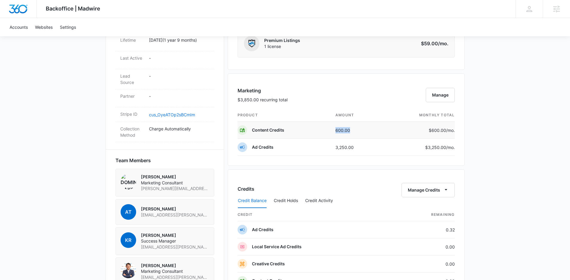
drag, startPoint x: 333, startPoint y: 129, endPoint x: 349, endPoint y: 130, distance: 16.8
click at [349, 130] on td "600.00" at bounding box center [356, 130] width 51 height 17
drag, startPoint x: 365, startPoint y: 148, endPoint x: 369, endPoint y: 148, distance: 3.9
click at [369, 148] on td "3,250.00" at bounding box center [356, 147] width 51 height 17
click at [511, 180] on div "Backoffice | Madwire Apps Settings [PERSON_NAME] [PERSON_NAME][EMAIL_ADDRESS][D…" at bounding box center [285, 86] width 570 height 854
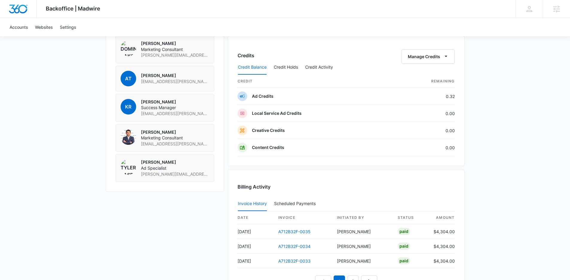
scroll to position [575, 0]
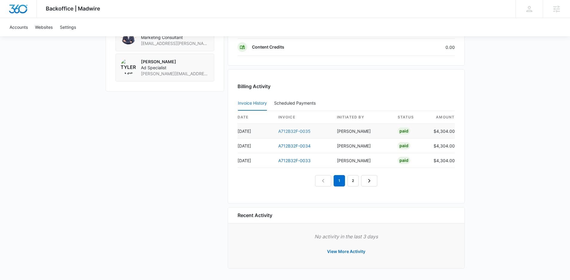
click at [297, 130] on link "A712B32F-0035" at bounding box center [294, 130] width 32 height 5
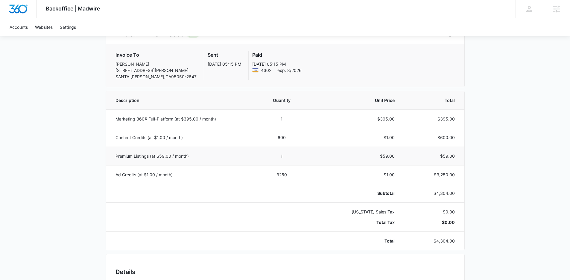
scroll to position [67, 0]
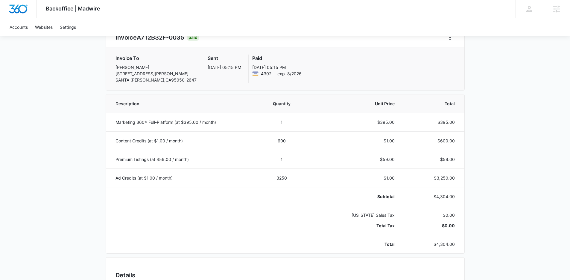
click at [490, 245] on div "Backoffice | Madwire Apps Settings [PERSON_NAME] [PERSON_NAME][EMAIL_ADDRESS][D…" at bounding box center [285, 240] width 570 height 614
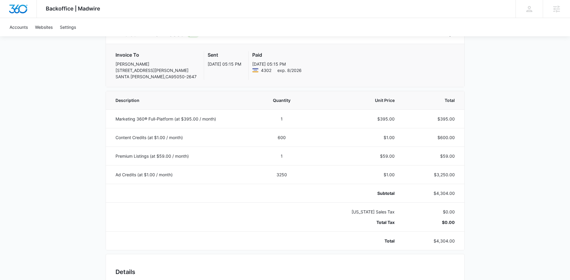
scroll to position [69, 0]
click at [497, 193] on div "Backoffice | Madwire Apps Settings [PERSON_NAME] [PERSON_NAME][EMAIL_ADDRESS][D…" at bounding box center [285, 238] width 570 height 614
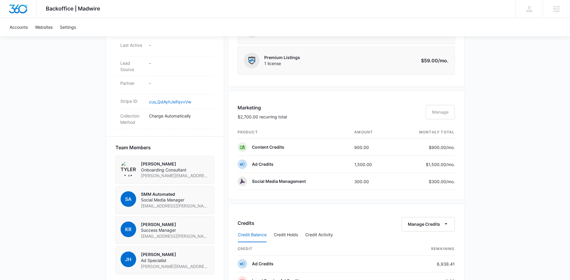
click at [521, 151] on div "Backoffice | Madwire Apps Settings [PERSON_NAME] [PERSON_NAME][EMAIL_ADDRESS][D…" at bounding box center [285, 98] width 570 height 900
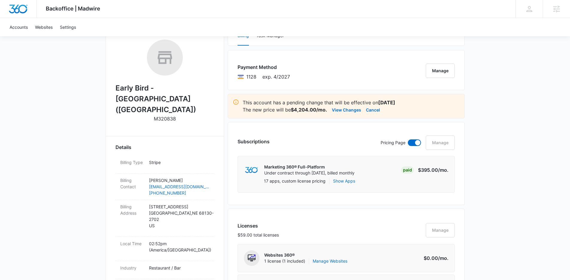
scroll to position [46, 0]
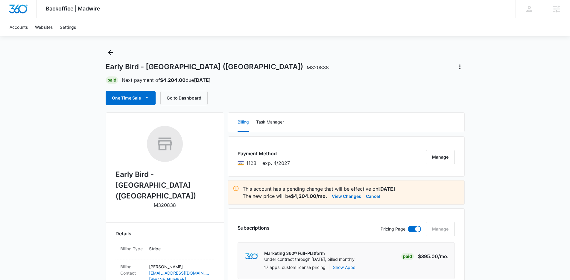
scroll to position [0, 0]
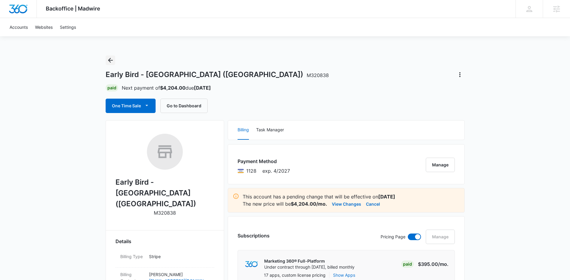
click at [109, 61] on icon "Back" at bounding box center [110, 60] width 5 height 5
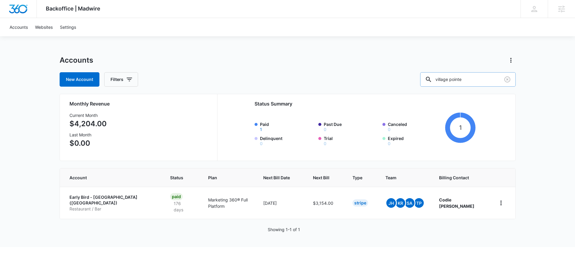
click at [473, 77] on input "village pointe" at bounding box center [467, 79] width 95 height 14
type input "sal's"
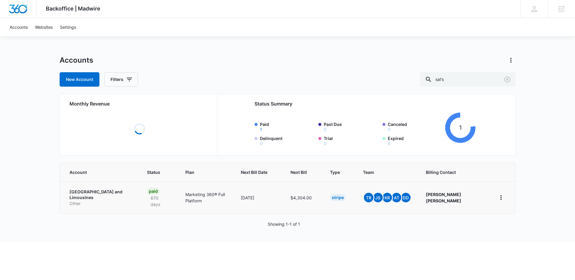
click at [118, 192] on p "[GEOGRAPHIC_DATA] and Limousines" at bounding box center [100, 195] width 63 height 12
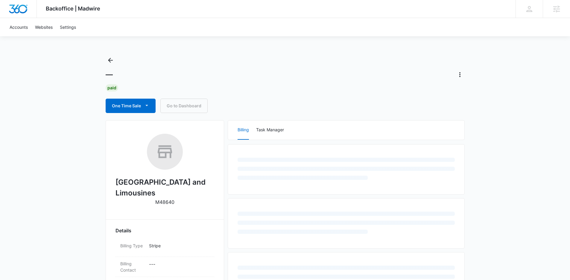
click at [60, 147] on div "Backoffice | Madwire Apps Settings [PERSON_NAME] [PERSON_NAME][EMAIL_ADDRESS][D…" at bounding box center [285, 258] width 570 height 516
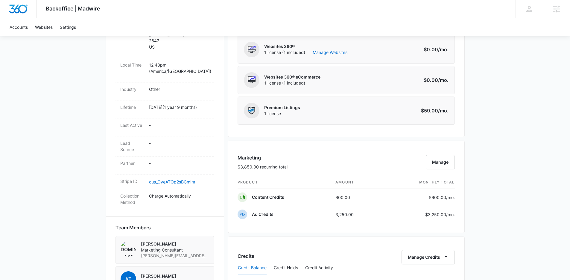
scroll to position [302, 0]
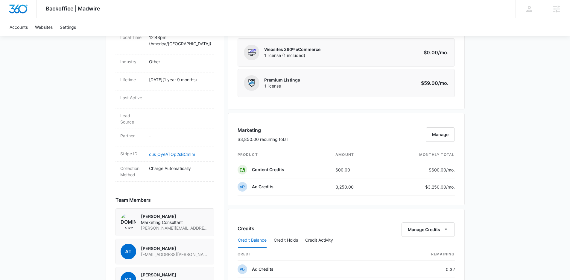
click at [515, 163] on div "Backoffice | Madwire Apps Settings [PERSON_NAME] [PERSON_NAME][EMAIL_ADDRESS][D…" at bounding box center [285, 125] width 570 height 854
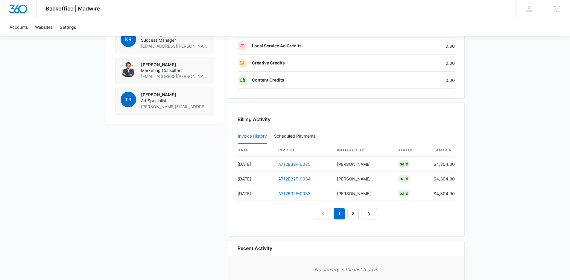
scroll to position [575, 0]
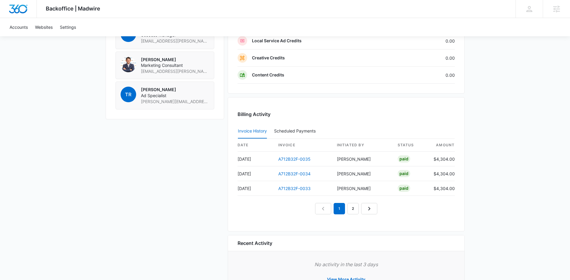
scroll to position [519, 0]
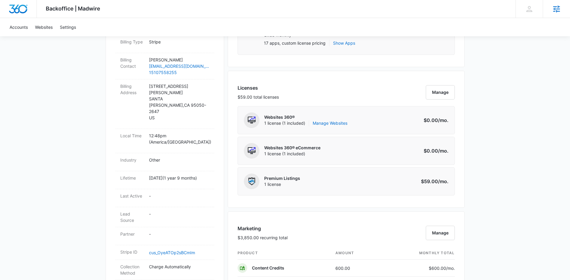
scroll to position [212, 0]
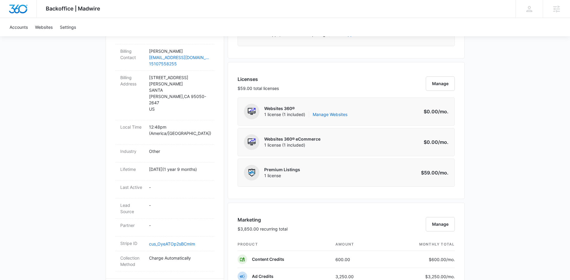
click at [529, 104] on div "Backoffice | Madwire Apps Settings Kenzie Ryan kenzie.ryan@madwire.com My Profi…" at bounding box center [285, 215] width 570 height 854
click at [528, 122] on div "Backoffice | Madwire Apps Settings Kenzie Ryan kenzie.ryan@madwire.com My Profi…" at bounding box center [285, 215] width 570 height 854
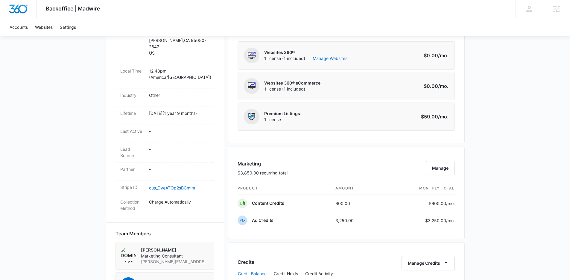
scroll to position [274, 0]
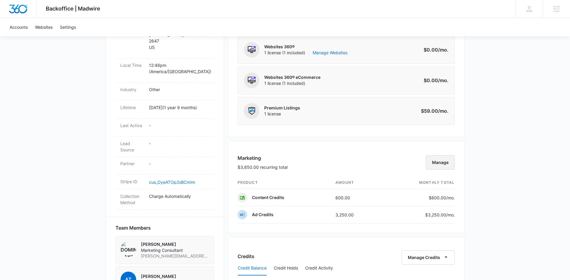
click at [446, 161] on button "Manage" at bounding box center [440, 162] width 29 height 14
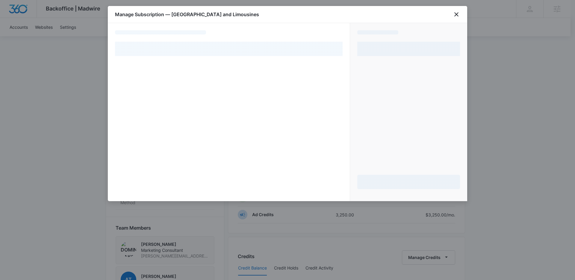
select select "pm_1OAgsyA4n8RTgNjUokXqBFAg"
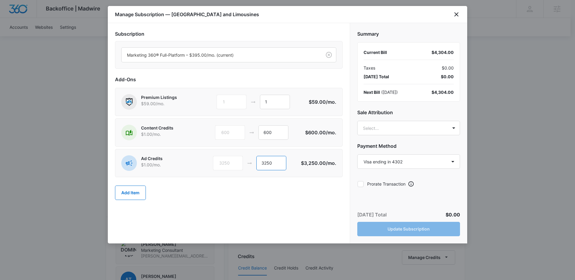
drag, startPoint x: 274, startPoint y: 163, endPoint x: 264, endPoint y: 163, distance: 9.9
click at [264, 163] on input "3250" at bounding box center [271, 163] width 30 height 14
type input "3814"
click at [313, 190] on div "Add Item" at bounding box center [228, 192] width 227 height 26
click at [368, 125] on body "Backoffice | Madwire Apps Settings Kenzie Ryan kenzie.ryan@madwire.com My Profi…" at bounding box center [287, 153] width 575 height 854
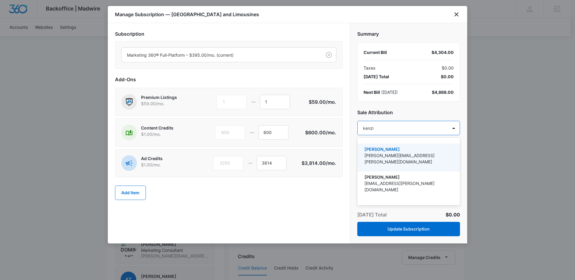
type input "kenzie"
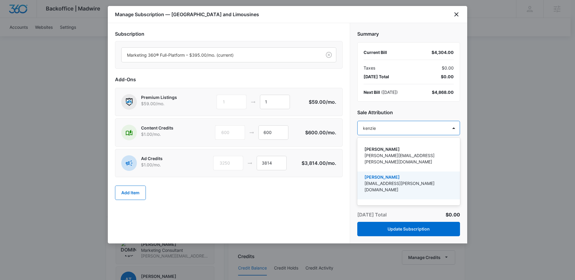
click at [395, 180] on p "[EMAIL_ADDRESS][PERSON_NAME][DOMAIN_NAME]" at bounding box center [407, 186] width 87 height 13
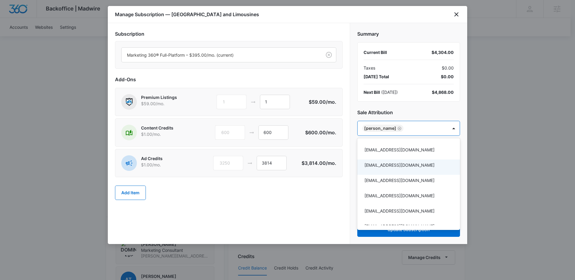
click at [307, 199] on div at bounding box center [287, 140] width 575 height 280
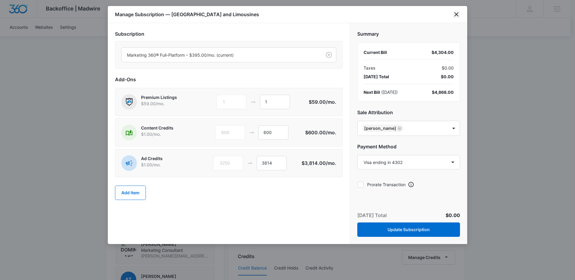
click at [456, 16] on icon "close" at bounding box center [456, 14] width 7 height 7
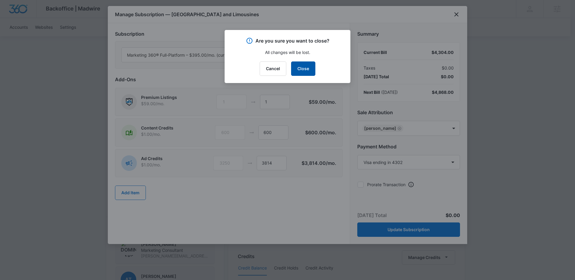
click at [310, 66] on button "Close" at bounding box center [303, 68] width 24 height 14
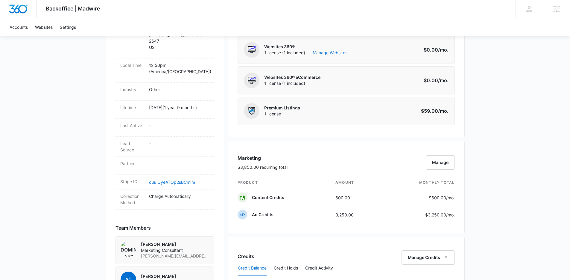
click at [493, 159] on div "Backoffice | Madwire Apps Settings Kenzie Ryan kenzie.ryan@madwire.com My Profi…" at bounding box center [285, 153] width 570 height 854
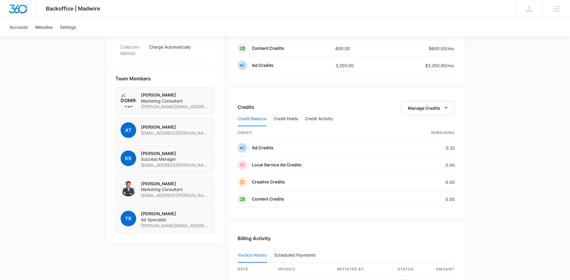
scroll to position [487, 0]
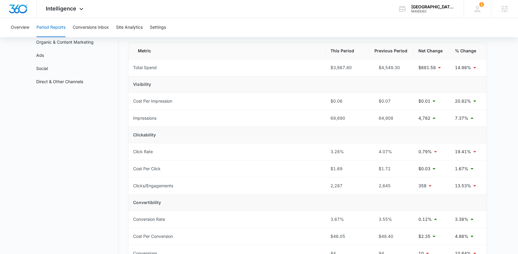
click at [92, 160] on nav "Period Reports Overall Organic & Content Marketing Ads Social Direct & Other Ch…" at bounding box center [74, 238] width 87 height 461
click at [436, 17] on div "Sal's Airport and Limousines M48640 Your Accounts View All" at bounding box center [426, 9] width 75 height 18
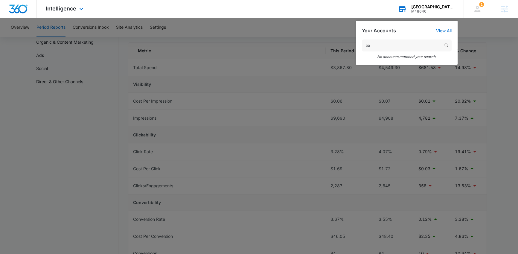
type input "b"
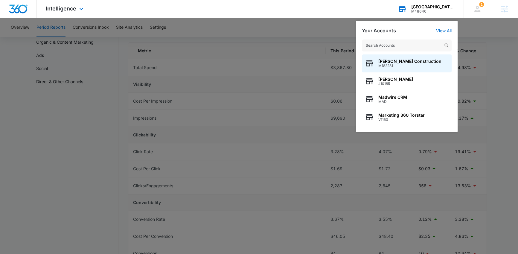
type input "b"
type input "bacon"
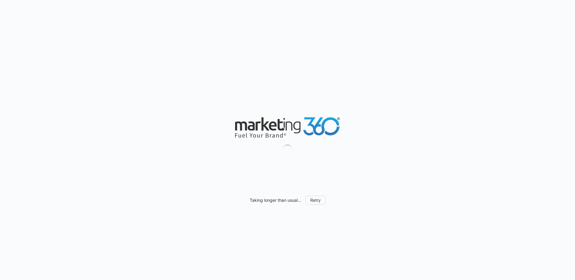
click at [511, 142] on div "Taking longer than usual... Retry" at bounding box center [287, 140] width 575 height 280
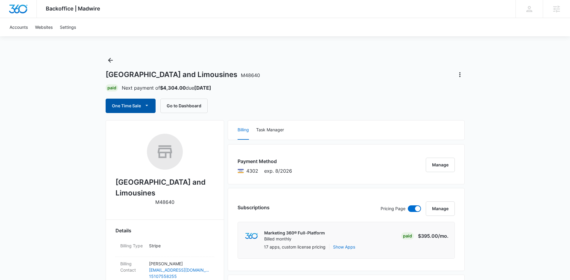
click at [130, 107] on button "One Time Sale" at bounding box center [131, 105] width 50 height 14
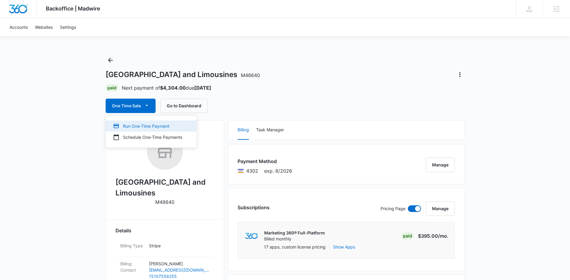
click at [133, 127] on div "Run One-Time Payment" at bounding box center [147, 126] width 69 height 6
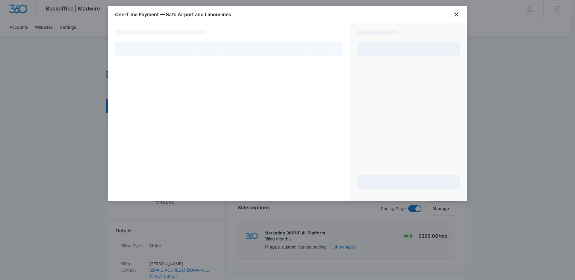
select select "pm_1OAgsyA4n8RTgNjUokXqBFAg"
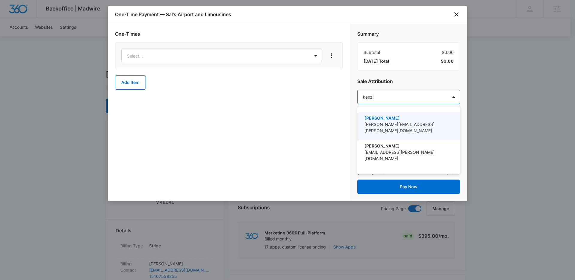
type input "kenzie"
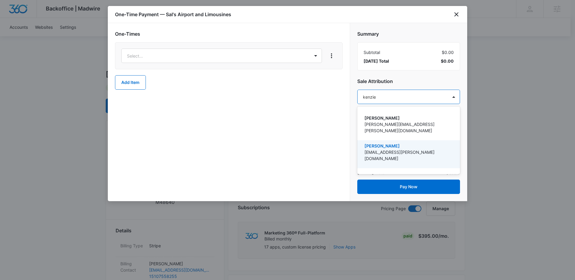
click at [410, 142] on p "[PERSON_NAME]" at bounding box center [407, 145] width 87 height 6
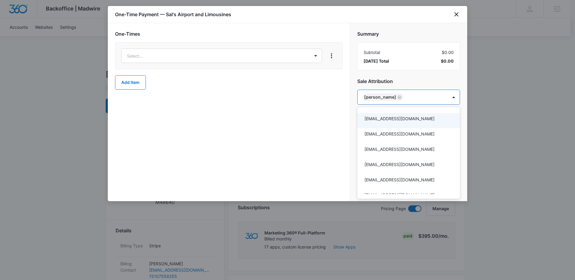
click at [218, 52] on div at bounding box center [287, 140] width 575 height 280
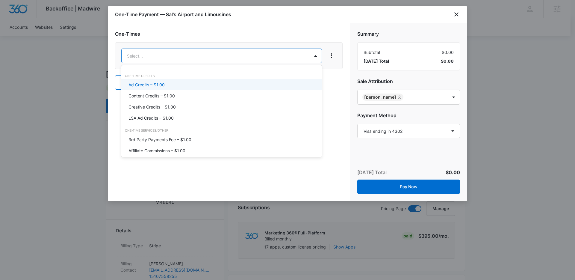
click at [169, 87] on div "Ad Credits – $1.00" at bounding box center [220, 84] width 185 height 6
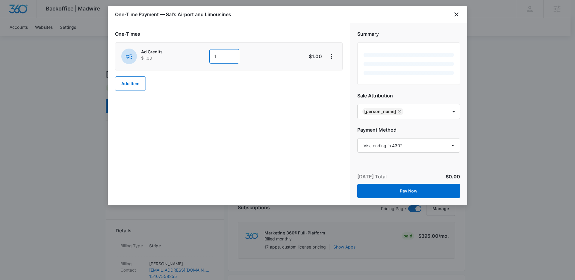
click at [221, 54] on input "1" at bounding box center [224, 56] width 30 height 14
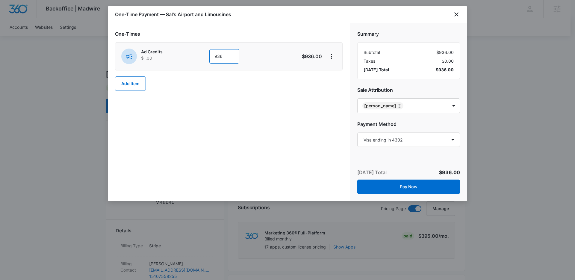
type input "936"
click at [227, 111] on div "One-Times Ad Credits $1.00 936 $936.00 Add Item" at bounding box center [229, 112] width 242 height 178
click at [414, 187] on button "Pay Now" at bounding box center [408, 186] width 103 height 14
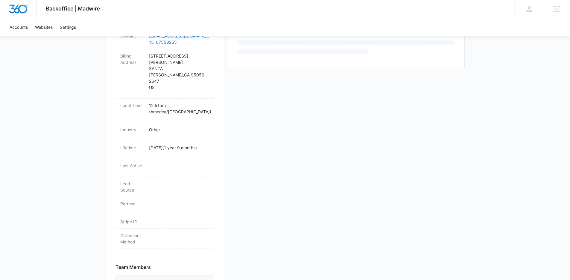
scroll to position [242, 0]
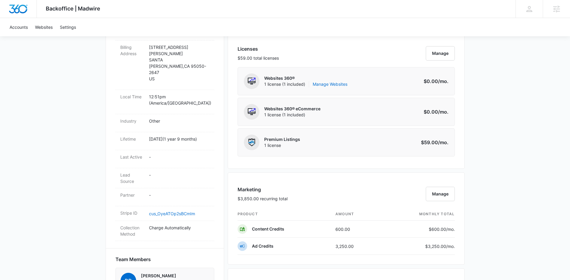
click at [504, 192] on div "Backoffice | Madwire Apps Settings Kenzie Ryan kenzie.ryan@madwire.com My Profi…" at bounding box center [285, 164] width 570 height 812
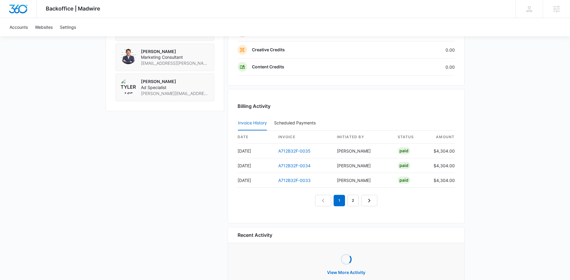
scroll to position [576, 0]
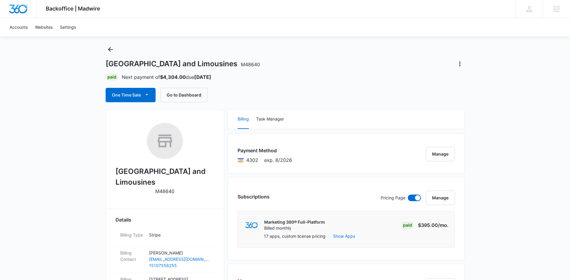
scroll to position [0, 0]
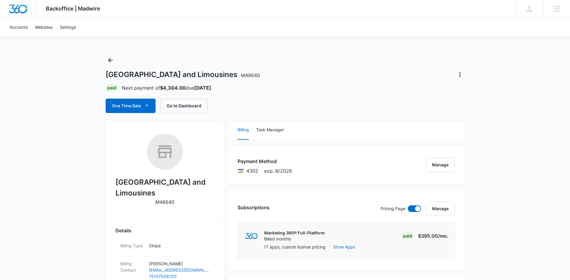
click at [237, 110] on div "One Time Sale Go to Dashboard" at bounding box center [285, 105] width 359 height 14
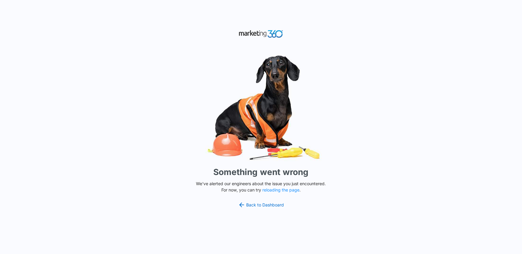
click at [177, 116] on img at bounding box center [262, 108] width 180 height 112
click at [177, 117] on img at bounding box center [262, 108] width 180 height 112
click at [112, 104] on div "Something went wrong We've alerted our engineers about the issue you just encou…" at bounding box center [261, 127] width 522 height 254
click at [106, 148] on div "Something went wrong We've alerted our engineers about the issue you just encou…" at bounding box center [261, 127] width 522 height 254
click at [144, 111] on div "Something went wrong We've alerted our engineers about the issue you just encou…" at bounding box center [261, 127] width 522 height 254
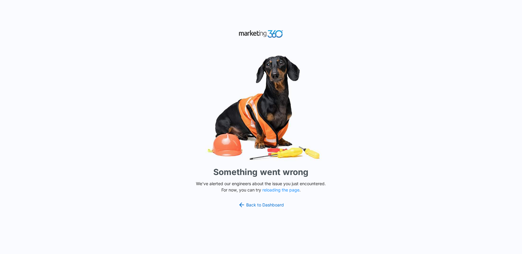
click at [384, 158] on div "Something went wrong We've alerted our engineers about the issue you just encou…" at bounding box center [261, 127] width 522 height 254
click at [381, 156] on div "Something went wrong We've alerted our engineers about the issue you just encou…" at bounding box center [261, 127] width 522 height 254
click at [282, 189] on button "reloading the page" at bounding box center [281, 190] width 37 height 5
click at [362, 207] on div "Something went wrong We've alerted our engineers about the issue you just encou…" at bounding box center [261, 127] width 522 height 254
click at [325, 95] on img at bounding box center [262, 108] width 180 height 112
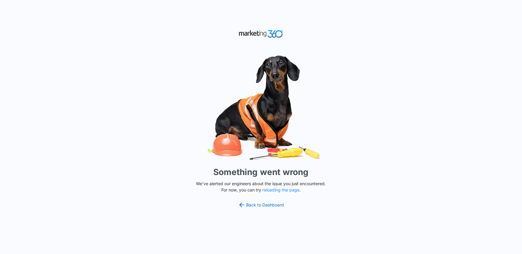
click at [333, 100] on img at bounding box center [262, 108] width 180 height 112
click at [104, 82] on div "Something went wrong We've alerted our engineers about the issue you just encou…" at bounding box center [261, 127] width 522 height 254
click at [285, 189] on button "reloading the page" at bounding box center [281, 190] width 37 height 5
click at [468, 71] on div "Something went wrong We've alerted our engineers about the issue you just encou…" at bounding box center [261, 127] width 522 height 254
click at [154, 110] on div "Something went wrong We've alerted our engineers about the issue you just encou…" at bounding box center [261, 127] width 522 height 254
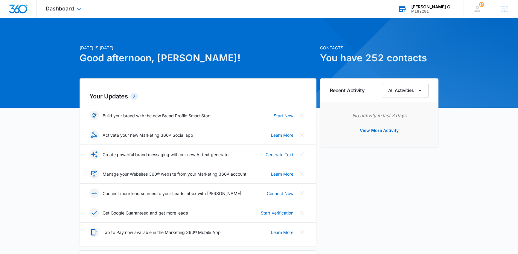
click at [429, 10] on div "M182281" at bounding box center [434, 11] width 44 height 4
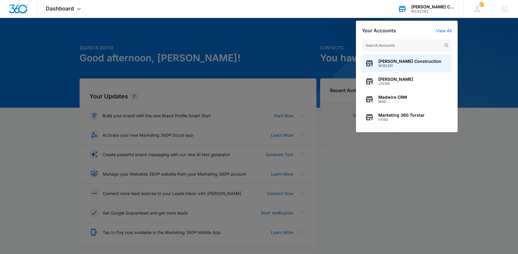
click at [403, 43] on input "text" at bounding box center [407, 46] width 90 height 12
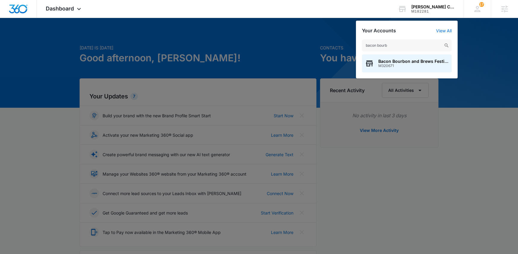
type input "bacon bourb"
click at [382, 65] on span "M320671" at bounding box center [414, 66] width 70 height 4
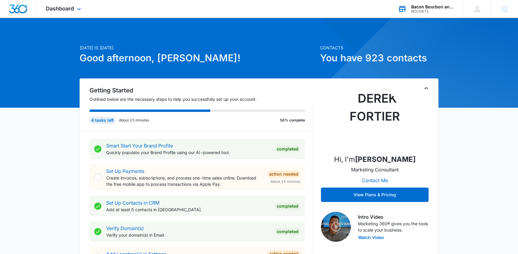
click at [440, 10] on div "M320671" at bounding box center [434, 11] width 44 height 4
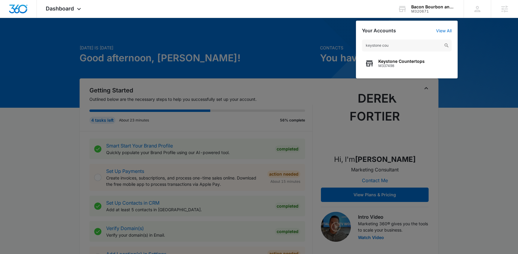
type input "keystone cou"
click at [397, 63] on span "Keystone Countertops" at bounding box center [402, 61] width 46 height 5
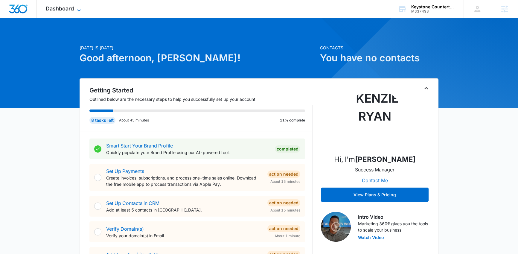
click at [63, 8] on span "Dashboard" at bounding box center [60, 8] width 28 height 6
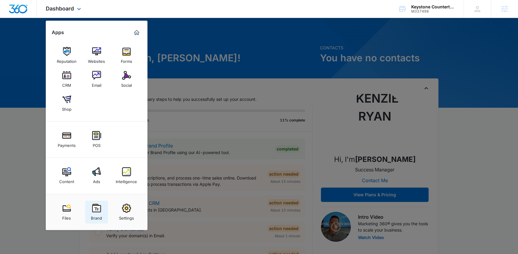
click at [96, 207] on img at bounding box center [96, 208] width 9 height 9
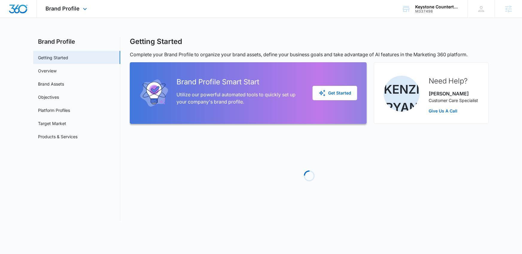
click at [218, 15] on div "Brand Profile Apps Reputation Websites Forms CRM Email Social Shop Payments POS…" at bounding box center [261, 9] width 522 height 18
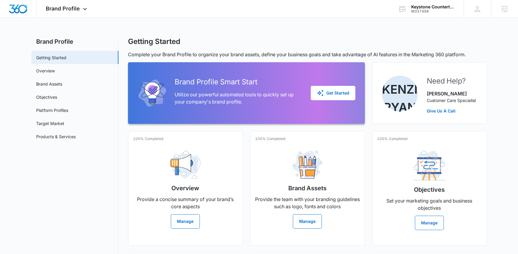
click at [120, 152] on div "Brand Profile Getting Started Overview Brand Assets Objectives Platform Profile…" at bounding box center [259, 202] width 456 height 330
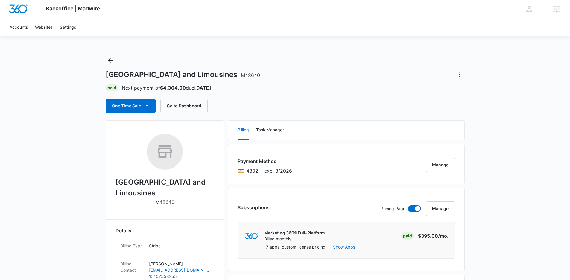
click at [113, 60] on icon "Back" at bounding box center [110, 60] width 7 height 7
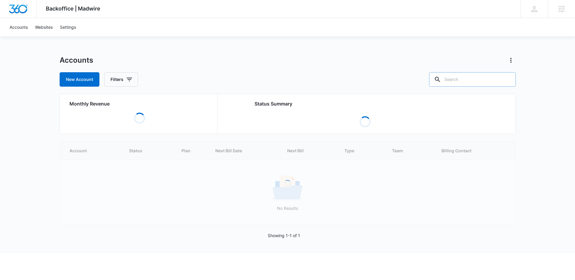
click at [465, 79] on input "text" at bounding box center [472, 79] width 87 height 14
type input "keystone"
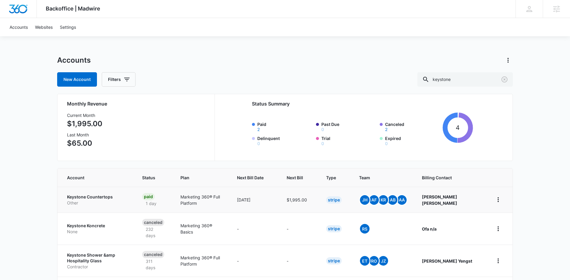
click at [103, 199] on p "Keystone Countertops" at bounding box center [97, 197] width 61 height 6
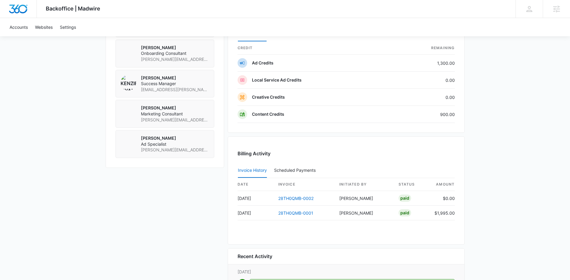
scroll to position [541, 0]
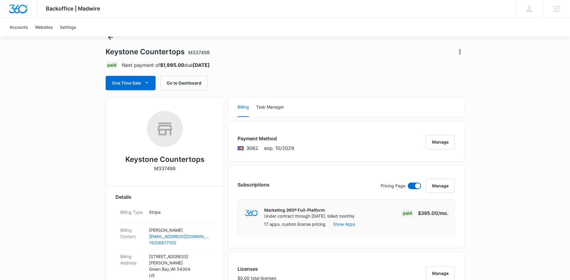
scroll to position [0, 0]
